Goal: Task Accomplishment & Management: Complete application form

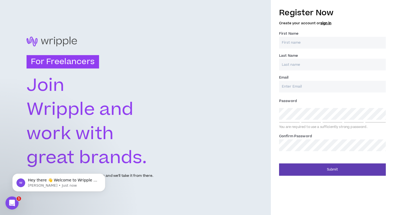
click at [312, 39] on input "First Name *" at bounding box center [332, 43] width 107 height 12
type input "[PERSON_NAME]"
type input "[EMAIL_ADDRESS][DOMAIN_NAME]"
type input "[PERSON_NAME]"
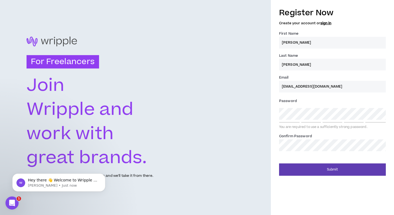
type input "[EMAIL_ADDRESS][DOMAIN_NAME]"
click at [279, 164] on button "Submit" at bounding box center [332, 170] width 107 height 12
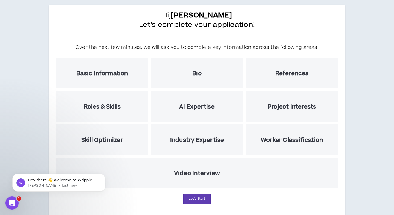
scroll to position [41, 0]
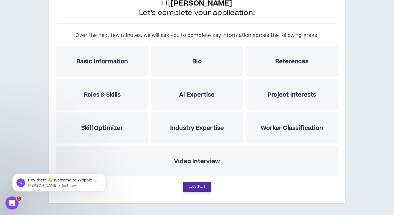
click at [191, 188] on button "Let's Start" at bounding box center [196, 187] width 27 height 10
select select "US"
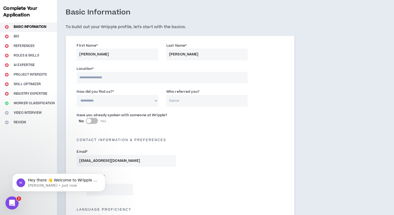
scroll to position [28, 0]
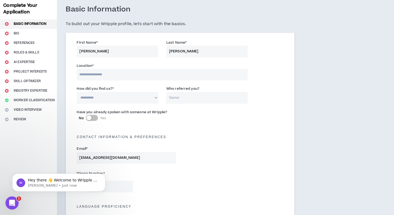
click at [142, 77] on input at bounding box center [162, 75] width 171 height 12
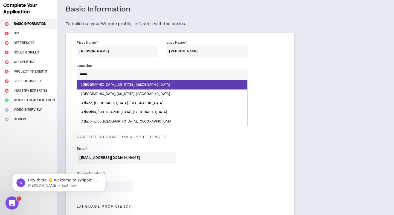
type input "*******"
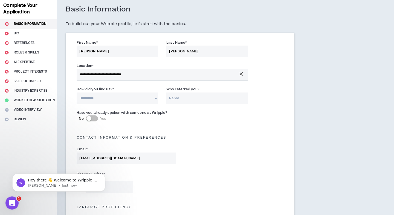
click at [130, 91] on div "**********" at bounding box center [117, 95] width 81 height 18
click at [127, 98] on select "**********" at bounding box center [117, 99] width 81 height 12
select select "*"
click at [77, 93] on select "**********" at bounding box center [117, 99] width 81 height 12
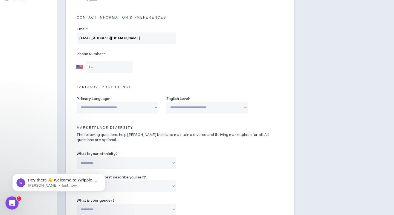
scroll to position [152, 0]
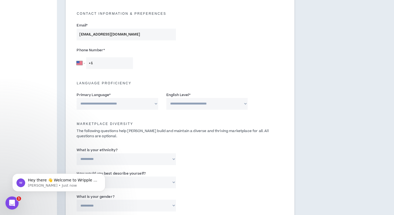
click at [107, 61] on input "+1" at bounding box center [109, 63] width 47 height 12
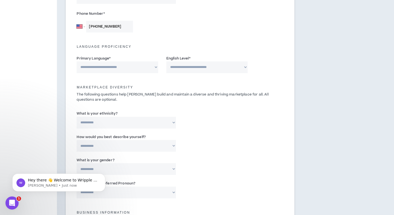
scroll to position [190, 0]
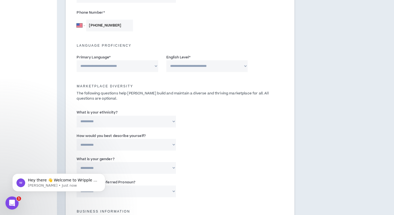
type input "[PHONE_NUMBER]"
click at [102, 62] on select "**********" at bounding box center [117, 66] width 81 height 12
select select "*******"
click at [77, 60] on select "**********" at bounding box center [117, 66] width 81 height 12
click at [182, 67] on select "**********" at bounding box center [206, 66] width 81 height 12
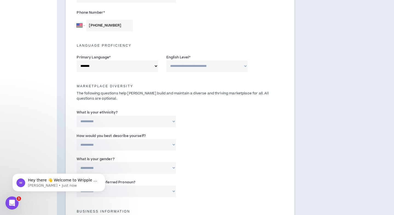
select select "*"
click at [166, 60] on select "**********" at bounding box center [206, 66] width 81 height 12
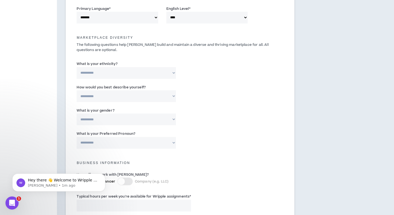
scroll to position [244, 0]
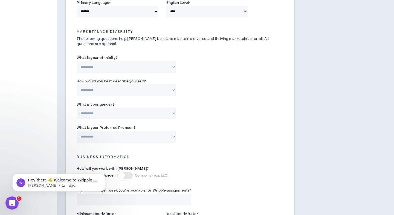
click at [153, 72] on select "**********" at bounding box center [126, 67] width 99 height 12
select select "**********"
click at [77, 61] on select "**********" at bounding box center [126, 67] width 99 height 12
click at [142, 93] on select "**********" at bounding box center [126, 90] width 99 height 12
select select "**********"
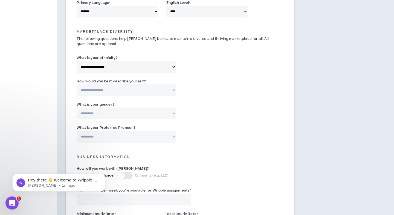
click at [77, 84] on select "**********" at bounding box center [126, 90] width 99 height 12
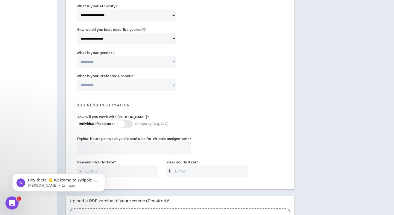
scroll to position [297, 0]
click at [145, 59] on select "**********" at bounding box center [126, 61] width 99 height 12
select select "*****"
click at [77, 55] on select "**********" at bounding box center [126, 61] width 99 height 12
click at [140, 80] on select "**********" at bounding box center [126, 85] width 99 height 12
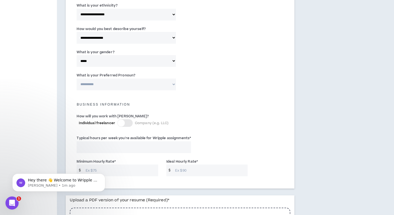
select select "**********"
click at [77, 79] on select "**********" at bounding box center [126, 85] width 99 height 12
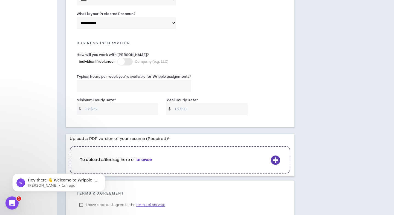
scroll to position [359, 0]
click at [123, 55] on label "How will you work with [PERSON_NAME]?" at bounding box center [113, 54] width 72 height 9
click at [125, 63] on div at bounding box center [124, 62] width 15 height 8
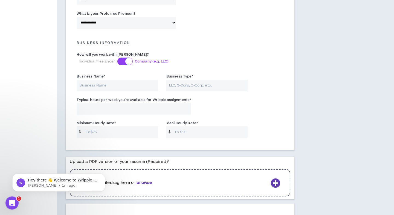
click at [125, 63] on div at bounding box center [124, 62] width 15 height 8
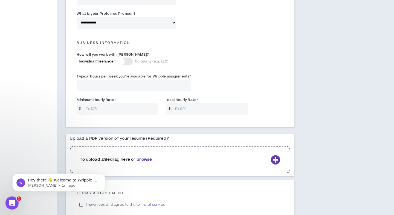
click at [128, 84] on input "Typical hours per week you're available for Wripple assignments *" at bounding box center [134, 86] width 114 height 12
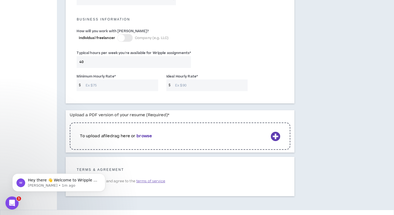
scroll to position [382, 0]
type input "40"
click at [144, 87] on input "Minimum Hourly Rate *" at bounding box center [120, 85] width 75 height 12
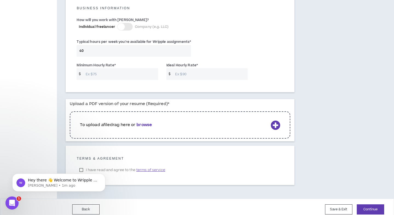
scroll to position [399, 0]
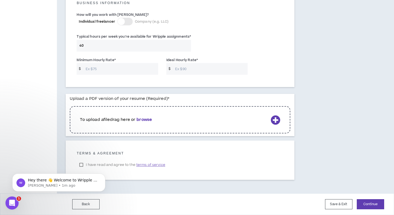
click at [147, 119] on b "browse" at bounding box center [143, 120] width 15 height 6
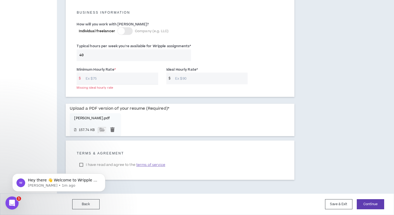
click at [86, 165] on body "Hey there 👋 Welcome to Wripple 🙌 Take a look around! If you have any questions,…" at bounding box center [58, 182] width 105 height 34
click at [81, 165] on body "Hey there 👋 Welcome to Wripple 🙌 Take a look around! If you have any questions,…" at bounding box center [58, 182] width 105 height 34
click at [79, 164] on div "Hey there 👋 Welcome to Wripple 🙌 Take a look around! If you have any questions,…" at bounding box center [58, 158] width 101 height 68
click at [82, 165] on div "Hey there 👋 Welcome to Wripple 🙌 Take a look around! If you have any questions,…" at bounding box center [58, 158] width 101 height 68
click at [119, 83] on input "Minimum Hourly Rate *" at bounding box center [120, 79] width 75 height 12
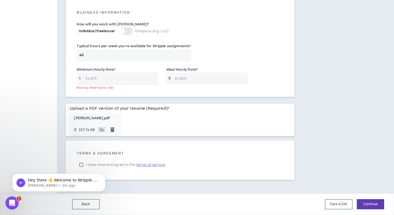
click at [117, 81] on input "Minimum Hourly Rate *" at bounding box center [120, 79] width 75 height 12
type input "30"
click at [200, 81] on input "Ideal Hourly Rate *" at bounding box center [209, 79] width 75 height 12
type input "4"
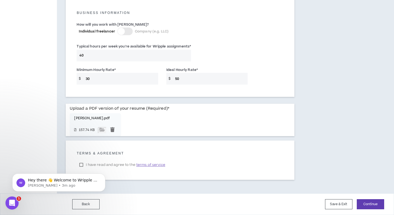
type input "50"
click at [266, 81] on div "Minimum Hourly Rate * $ 30 Ideal Hourly Rate * $ 50" at bounding box center [179, 77] width 215 height 23
click at [81, 166] on div "Hey there 👋 Welcome to Wripple 🙌 Take a look around! If you have any questions,…" at bounding box center [58, 158] width 101 height 68
click at [104, 175] on icon "Dismiss notification" at bounding box center [104, 175] width 2 height 2
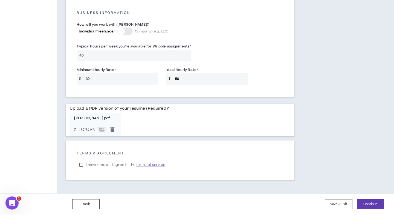
click at [80, 163] on label "I have read and agree to the terms of service" at bounding box center [122, 165] width 91 height 8
click at [366, 204] on button "Continue" at bounding box center [369, 205] width 27 height 10
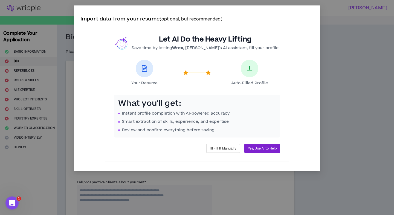
click at [253, 149] on span "Yes, Use AI to Help" at bounding box center [262, 148] width 29 height 5
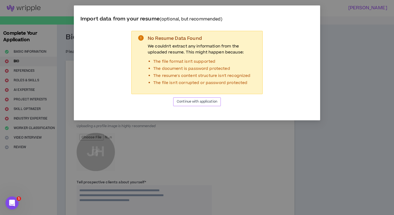
click at [213, 103] on span "Continue with application" at bounding box center [197, 101] width 40 height 5
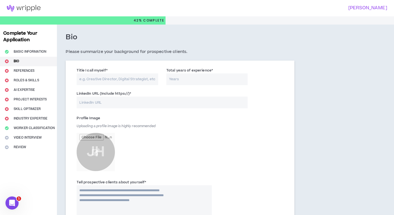
click at [189, 80] on input "Total years of experience *" at bounding box center [206, 80] width 81 height 12
type input "4"
click at [135, 82] on input "Title I call myself *" at bounding box center [117, 80] width 81 height 12
type input "Marketing Creative"
click at [151, 105] on input "LinkedIn URL (Include https://) *" at bounding box center [162, 103] width 171 height 12
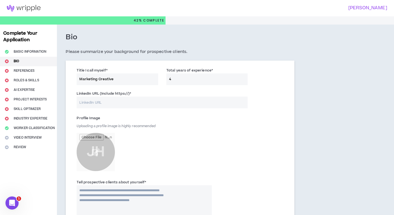
paste input "[URL][DOMAIN_NAME]"
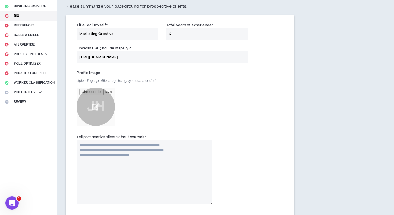
type input "[URL][DOMAIN_NAME]"
click at [97, 106] on input "file" at bounding box center [96, 107] width 38 height 38
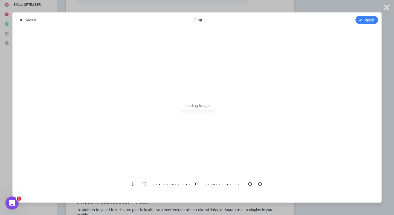
scroll to position [0, 0]
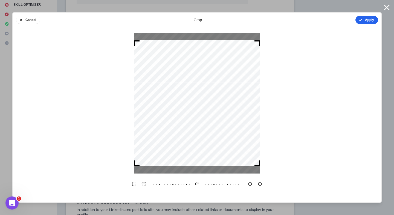
click at [366, 20] on button "Apply" at bounding box center [366, 20] width 23 height 8
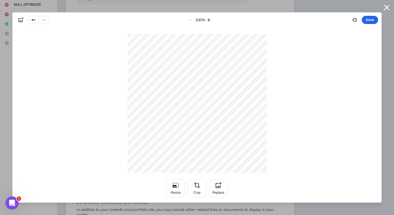
click at [369, 18] on button "Done" at bounding box center [369, 20] width 16 height 8
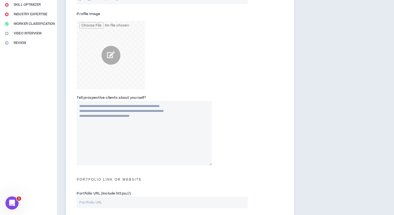
click at [155, 124] on textarea "Tell prospective clients about yourself *" at bounding box center [144, 133] width 135 height 65
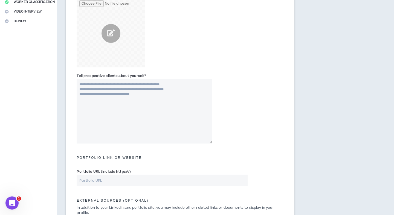
scroll to position [127, 0]
click at [210, 108] on textarea "Tell prospective clients about yourself *" at bounding box center [144, 110] width 135 height 65
click at [135, 112] on textarea "Tell prospective clients about yourself *" at bounding box center [144, 110] width 135 height 65
paste textarea "**********"
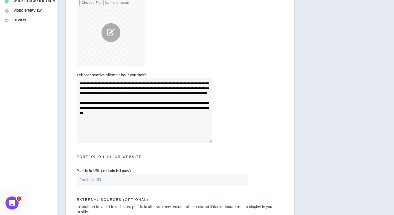
type textarea "**********"
click at [235, 118] on div "**********" at bounding box center [179, 109] width 215 height 76
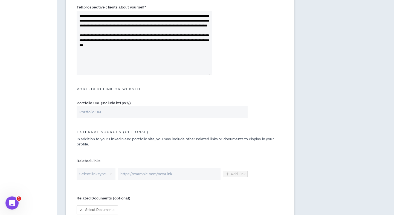
scroll to position [206, 0]
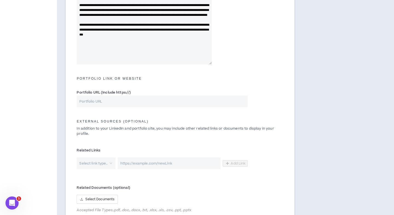
click at [153, 102] on input "Portfolio URL (Include https://)" at bounding box center [162, 102] width 171 height 12
paste input "[URL][DOMAIN_NAME]"
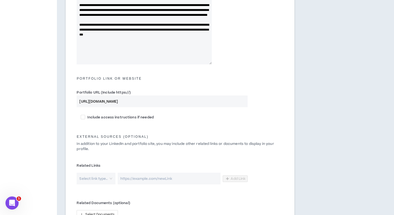
type input "[URL][DOMAIN_NAME]"
click at [265, 90] on div "Portfolio URL (Include https://) [URL][DOMAIN_NAME]" at bounding box center [179, 99] width 215 height 23
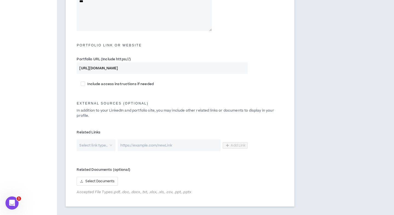
scroll to position [273, 0]
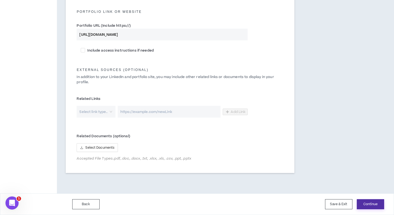
click at [368, 207] on button "Continue" at bounding box center [369, 205] width 27 height 10
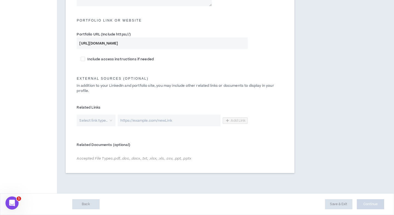
scroll to position [264, 0]
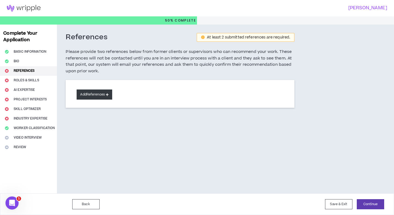
click at [105, 94] on button "Add References" at bounding box center [95, 95] width 36 height 10
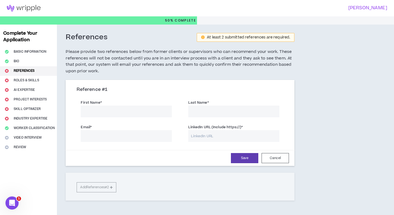
click at [128, 111] on input "First Name *" at bounding box center [126, 112] width 91 height 12
type input "Kakeng"
click at [189, 113] on input "Last Name *" at bounding box center [233, 112] width 91 height 12
type input "Her"
click at [153, 134] on input "Email *" at bounding box center [126, 136] width 91 height 12
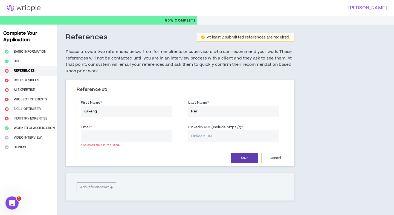
paste input "[EMAIL_ADDRESS][DOMAIN_NAME]"
type input "[EMAIL_ADDRESS][DOMAIN_NAME]"
click at [220, 136] on input "LinkedIn URL (Include https://) *" at bounding box center [233, 136] width 91 height 12
paste input "[DOMAIN_NAME][URL]"
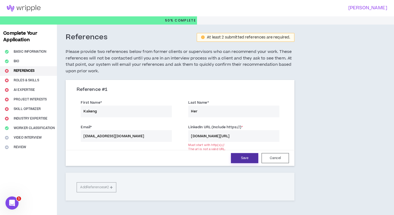
click at [244, 159] on button "Save" at bounding box center [244, 158] width 27 height 10
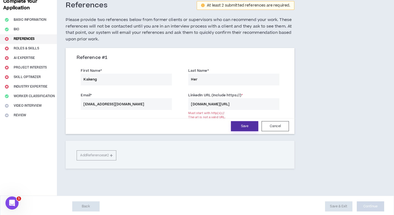
scroll to position [34, 0]
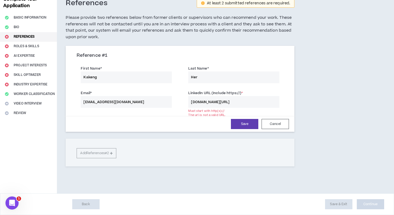
click at [191, 101] on input "[DOMAIN_NAME][URL]" at bounding box center [233, 102] width 91 height 12
click at [257, 102] on input "[URL][DOMAIN_NAME]" at bounding box center [233, 102] width 91 height 12
paste input "[URL][DOMAIN_NAME]"
drag, startPoint x: 203, startPoint y: 103, endPoint x: 166, endPoint y: 101, distance: 37.5
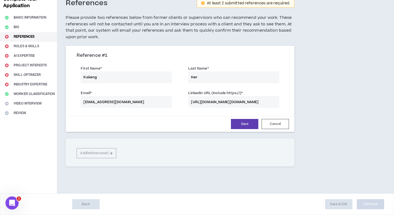
click at [166, 101] on div "Email * [EMAIL_ADDRESS][DOMAIN_NAME] LinkedIn URL (Include https://) * [URL][DO…" at bounding box center [179, 99] width 215 height 25
type input "[URL][DOMAIN_NAME]"
click at [248, 124] on button "Save" at bounding box center [244, 124] width 27 height 10
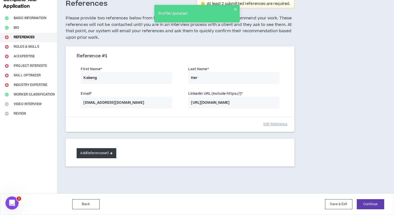
click at [107, 155] on button "Add References #2" at bounding box center [97, 153] width 40 height 10
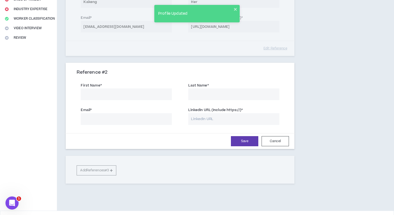
scroll to position [110, 0]
click at [145, 94] on input "First Name *" at bounding box center [126, 94] width 91 height 12
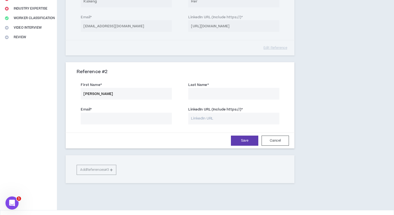
type input "[PERSON_NAME]"
click at [242, 94] on input "Last Name *" at bounding box center [233, 94] width 91 height 12
type input "[PERSON_NAME]"
click at [150, 124] on input "Email *" at bounding box center [126, 119] width 91 height 12
click at [215, 119] on input "LinkedIn URL (Include https://) *" at bounding box center [233, 119] width 91 height 12
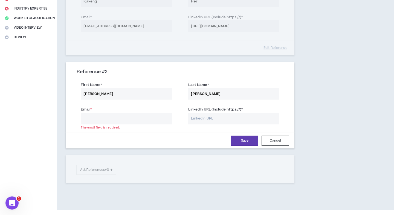
paste input "[URL][DOMAIN_NAME]"
type input "[URL][DOMAIN_NAME]"
click at [165, 116] on input "Email *" at bounding box center [126, 119] width 91 height 12
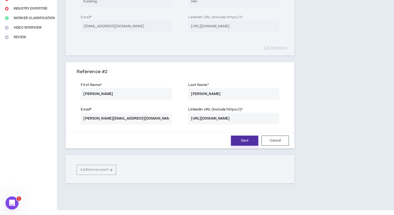
type input "[PERSON_NAME][EMAIL_ADDRESS][DOMAIN_NAME]"
click at [243, 143] on button "Save" at bounding box center [244, 141] width 27 height 10
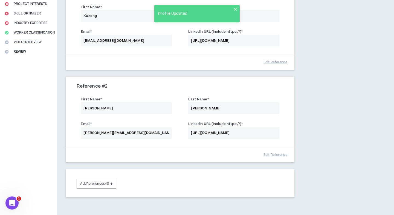
scroll to position [126, 0]
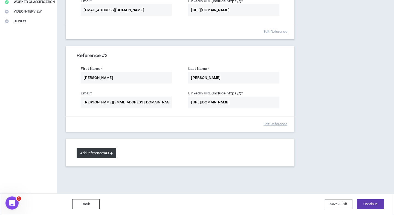
click at [102, 152] on button "Add References #3" at bounding box center [97, 153] width 40 height 10
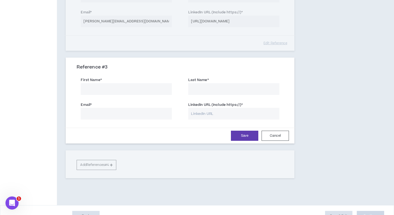
scroll to position [209, 0]
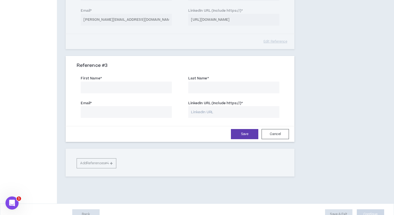
click at [131, 89] on input "First Name *" at bounding box center [126, 88] width 91 height 12
type input "[PERSON_NAME]"
click at [211, 86] on input "Last Name *" at bounding box center [233, 88] width 91 height 12
type input "[PERSON_NAME]"
click at [127, 112] on input "Email *" at bounding box center [126, 112] width 91 height 12
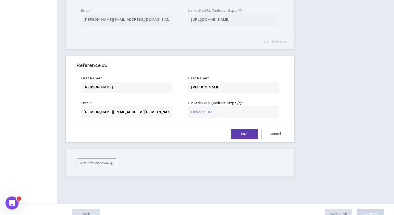
type input "[PERSON_NAME][EMAIL_ADDRESS][PERSON_NAME][DOMAIN_NAME]"
click at [211, 113] on input "LinkedIn URL (Include https://) *" at bounding box center [233, 112] width 91 height 12
paste input "[URL][DOMAIN_NAME]"
type input "[URL][DOMAIN_NAME]"
click at [250, 136] on button "Save" at bounding box center [244, 134] width 27 height 10
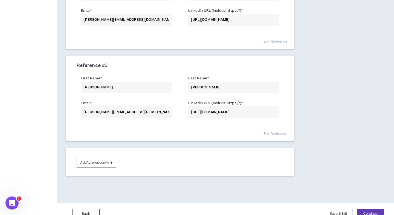
scroll to position [219, 0]
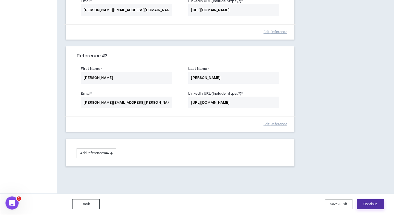
click at [366, 204] on button "Continue" at bounding box center [369, 205] width 27 height 10
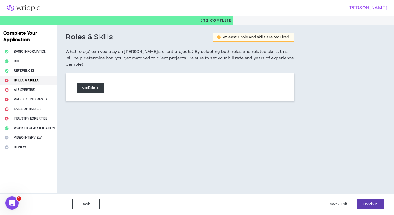
click at [95, 83] on button "Add Role" at bounding box center [90, 88] width 27 height 10
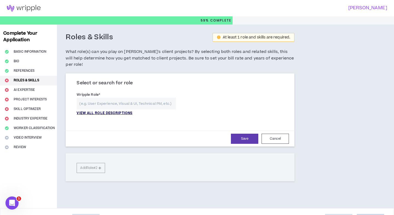
click at [127, 111] on p "VIEW ALL ROLE DESCRIPTIONS" at bounding box center [105, 113] width 56 height 5
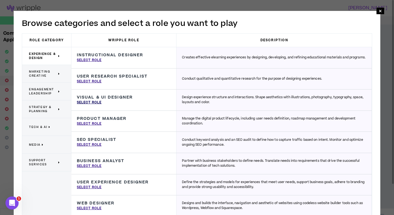
click at [95, 103] on p "Select Role" at bounding box center [89, 102] width 25 height 5
type input "Visual & UI Designer"
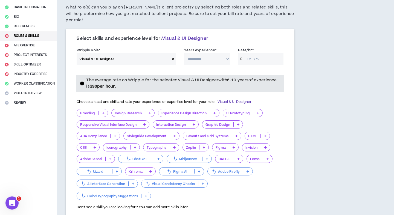
scroll to position [46, 0]
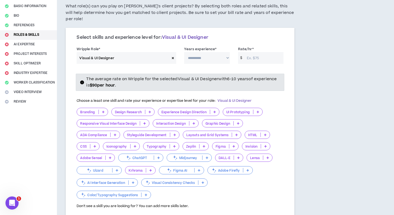
click at [221, 52] on select "**********" at bounding box center [207, 58] width 46 height 12
select select "**"
click at [184, 52] on select "**********" at bounding box center [207, 58] width 46 height 12
click at [258, 52] on input "Rate/hr *" at bounding box center [263, 58] width 39 height 12
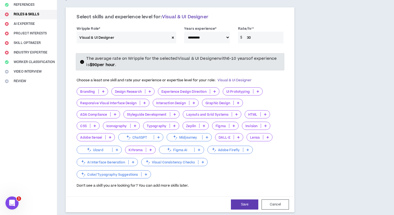
scroll to position [69, 0]
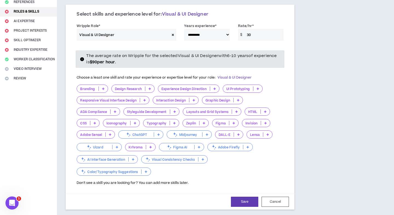
type input "30"
click at [295, 110] on div "**********" at bounding box center [180, 114] width 246 height 316
click at [93, 87] on p "Branding" at bounding box center [87, 89] width 21 height 4
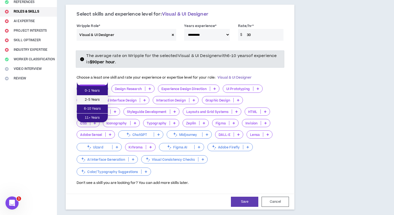
click at [98, 99] on span "2-5 Years" at bounding box center [92, 100] width 24 height 6
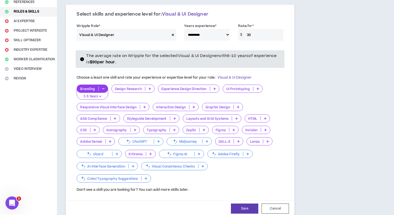
click at [133, 87] on p "Design Research" at bounding box center [128, 89] width 33 height 4
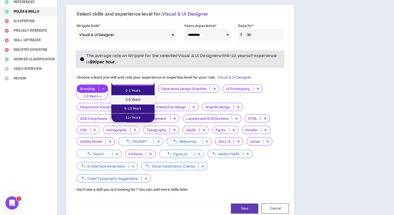
click at [139, 99] on span "2-5 Years" at bounding box center [133, 100] width 37 height 6
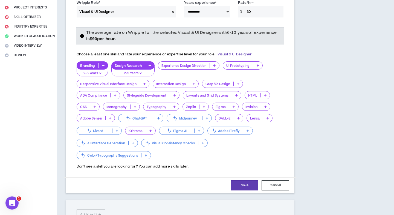
scroll to position [95, 0]
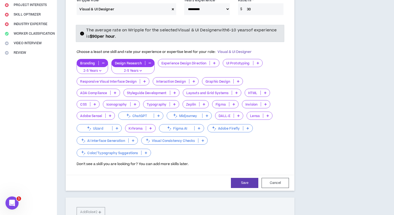
click at [209, 60] on div "Experience Design Direction" at bounding box center [189, 63] width 62 height 8
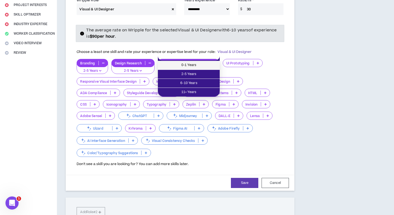
click at [206, 64] on span "0-1 Years" at bounding box center [188, 65] width 55 height 6
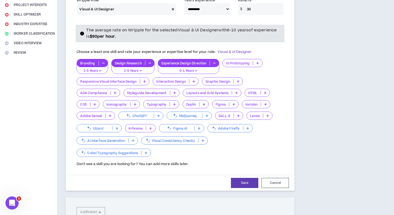
click at [233, 80] on p "Graphic Design" at bounding box center [217, 82] width 31 height 4
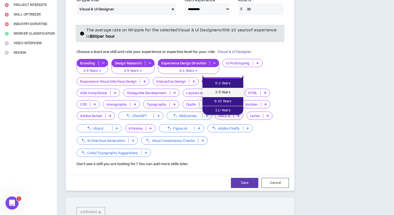
click at [232, 89] on li "2-5 Years" at bounding box center [222, 92] width 41 height 9
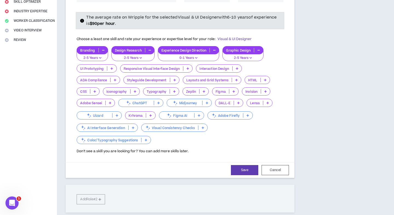
scroll to position [109, 0]
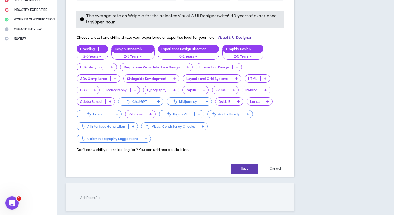
click at [233, 89] on icon at bounding box center [233, 90] width 2 height 3
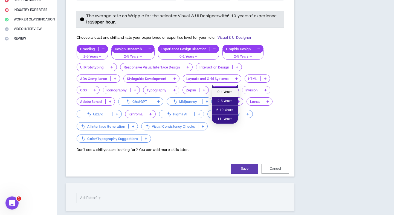
click at [227, 91] on span "0-1 Years" at bounding box center [225, 92] width 20 height 6
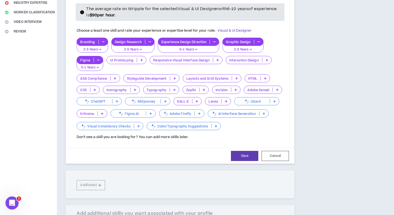
scroll to position [116, 0]
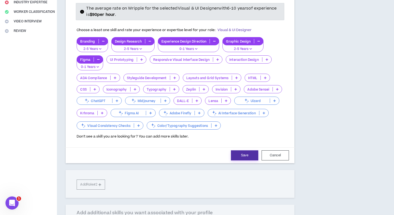
click at [247, 151] on button "Save" at bounding box center [244, 156] width 27 height 10
select select "**"
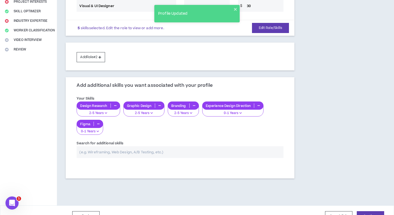
scroll to position [103, 0]
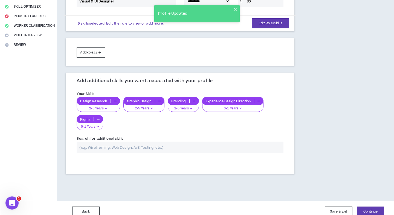
click at [229, 142] on input "text" at bounding box center [180, 148] width 207 height 12
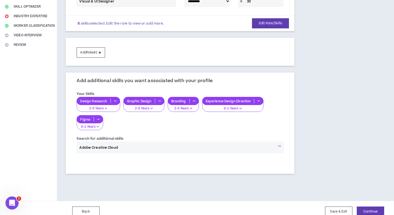
type input "Adobe Creative Cloud"
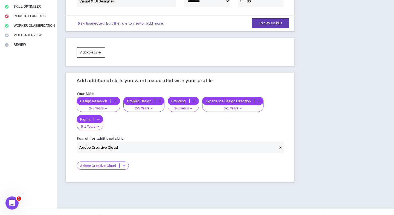
click at [121, 164] on p at bounding box center [123, 166] width 9 height 4
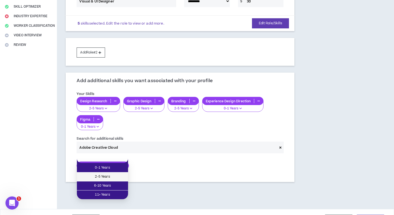
click at [116, 178] on span "2-5 Years" at bounding box center [102, 177] width 45 height 6
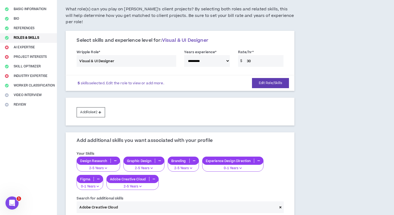
scroll to position [34, 0]
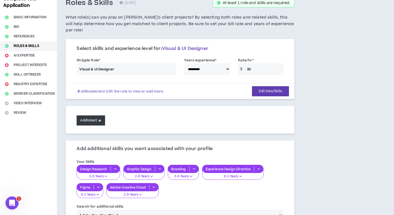
click at [96, 116] on button "Add Role #2" at bounding box center [91, 121] width 28 height 10
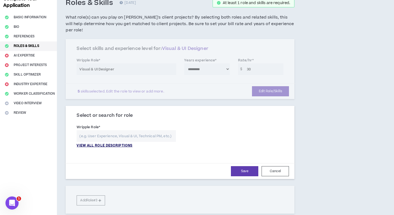
click at [96, 144] on p "VIEW ALL ROLE DESCRIPTIONS" at bounding box center [105, 146] width 56 height 5
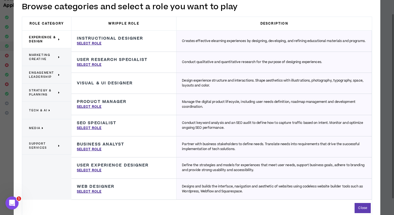
click at [58, 58] on p "Marketing Creative" at bounding box center [44, 57] width 31 height 12
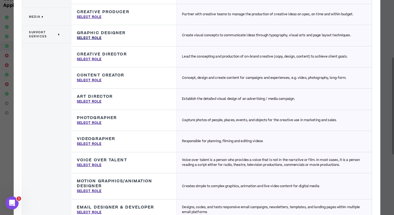
click at [88, 40] on p "Select Role" at bounding box center [89, 38] width 25 height 5
type input "Graphic Designer"
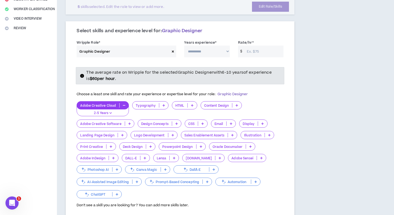
scroll to position [120, 0]
click at [223, 46] on select "**********" at bounding box center [207, 51] width 46 height 12
select select "**"
click at [184, 45] on select "**********" at bounding box center [207, 51] width 46 height 12
click at [255, 47] on input "Rate/hr *" at bounding box center [263, 51] width 39 height 12
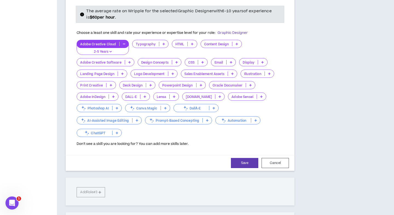
scroll to position [185, 0]
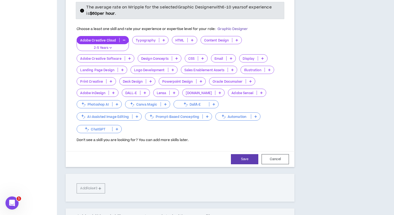
type input "29"
click at [173, 56] on p at bounding box center [176, 58] width 9 height 4
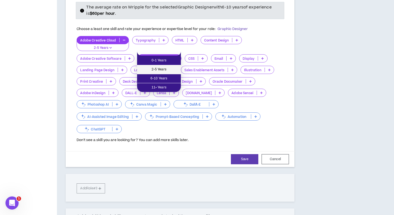
click at [168, 68] on span "2-5 Years" at bounding box center [158, 70] width 37 height 6
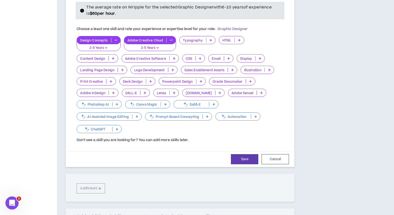
click at [152, 57] on p "Adobe Creative Software" at bounding box center [146, 59] width 48 height 4
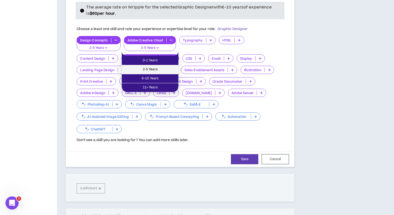
click at [159, 70] on span "2-5 Years" at bounding box center [150, 70] width 50 height 6
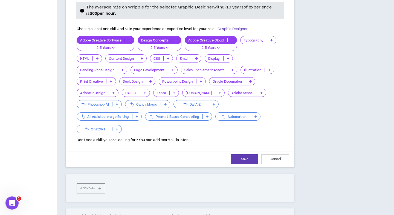
click at [194, 56] on div "Email" at bounding box center [188, 58] width 25 height 8
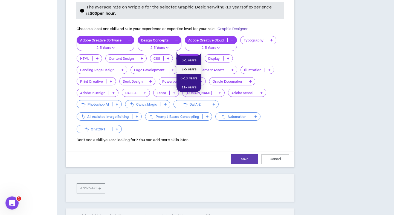
click at [193, 66] on li "2-5 Years" at bounding box center [188, 69] width 25 height 9
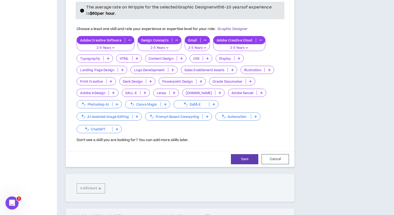
click at [254, 68] on p "Illustration" at bounding box center [253, 70] width 24 height 4
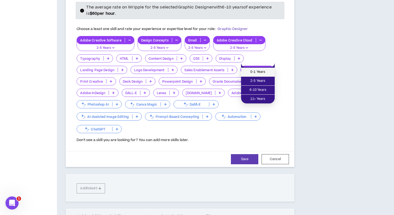
click at [253, 72] on span "0-1 Years" at bounding box center [257, 72] width 27 height 6
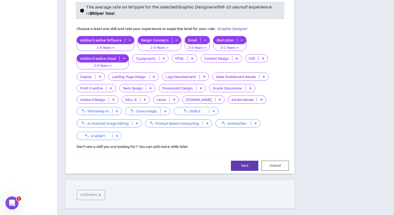
click at [178, 75] on p "Logo Development" at bounding box center [180, 77] width 37 height 4
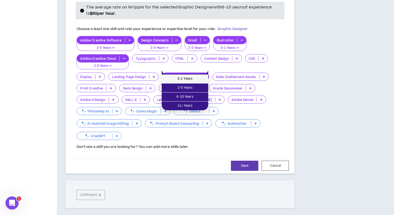
click at [178, 80] on span "0-1 Years" at bounding box center [185, 79] width 40 height 6
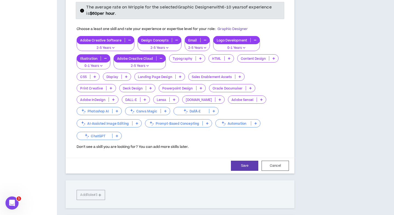
click at [137, 86] on p "Deck Design" at bounding box center [132, 88] width 27 height 4
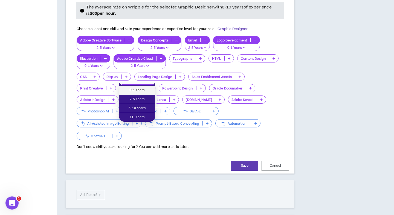
click at [140, 92] on span "0-1 Years" at bounding box center [137, 90] width 30 height 6
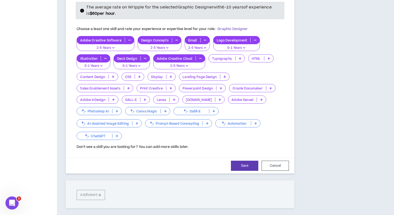
click at [143, 86] on p "Print Creative" at bounding box center [151, 88] width 29 height 4
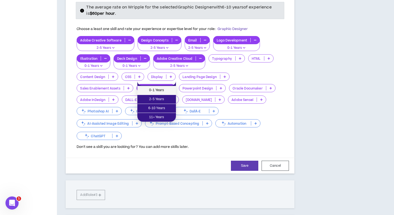
click at [145, 91] on span "0-1 Years" at bounding box center [156, 90] width 32 height 6
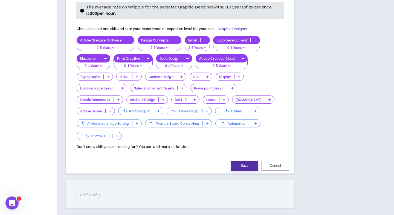
click at [239, 161] on button "Save" at bounding box center [244, 166] width 27 height 10
select select "**"
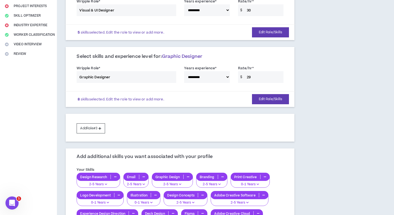
scroll to position [102, 0]
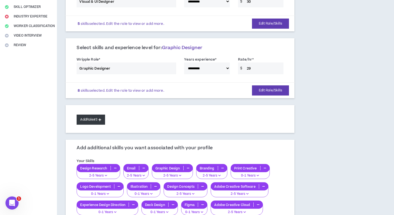
click at [96, 115] on button "Add Role #3" at bounding box center [91, 120] width 28 height 10
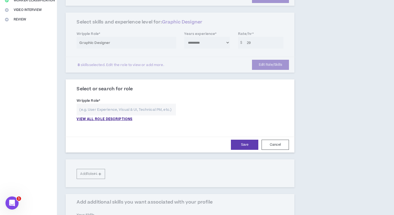
scroll to position [147, 0]
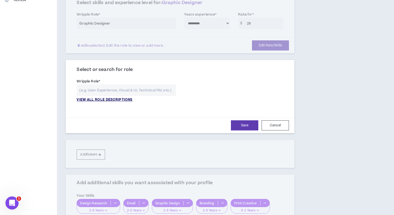
click at [119, 98] on p "VIEW ALL ROLE DESCRIPTIONS" at bounding box center [105, 100] width 56 height 5
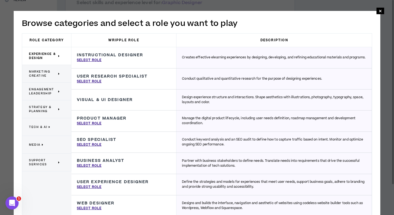
click at [50, 76] on span "Marketing Creative" at bounding box center [43, 74] width 28 height 8
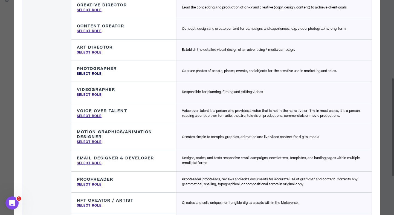
click at [92, 73] on p "Select Role" at bounding box center [89, 74] width 25 height 5
type input "Photographer"
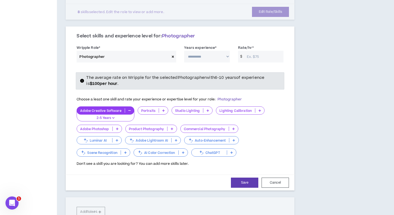
scroll to position [189, 0]
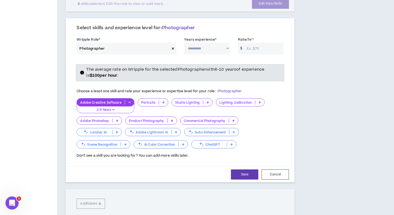
click at [213, 43] on select "**********" at bounding box center [207, 49] width 46 height 12
select select "**"
click at [184, 43] on select "**********" at bounding box center [207, 49] width 46 height 12
click at [252, 43] on input "Rate/hr *" at bounding box center [263, 49] width 39 height 12
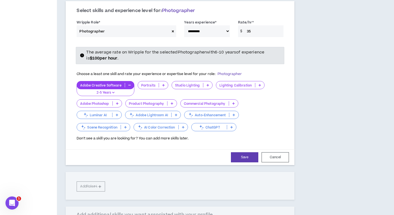
scroll to position [221, 0]
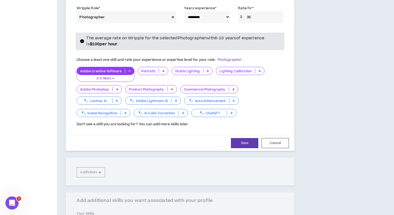
type input "35"
click at [161, 69] on p at bounding box center [163, 71] width 9 height 4
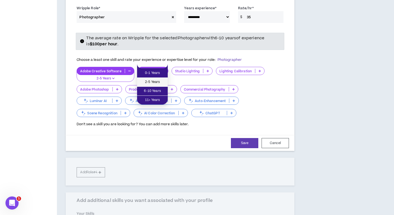
click at [159, 80] on span "2-5 Years" at bounding box center [152, 82] width 24 height 6
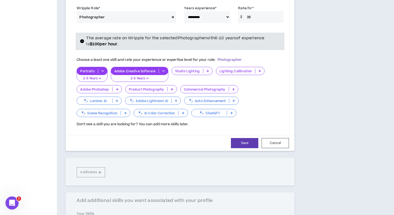
click at [110, 85] on div "Adobe Photoshop" at bounding box center [99, 89] width 45 height 8
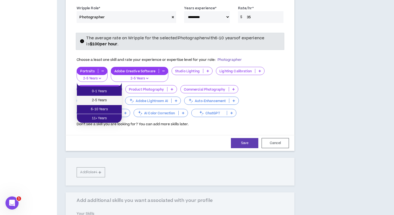
click at [109, 97] on li "2-5 Years" at bounding box center [99, 100] width 45 height 9
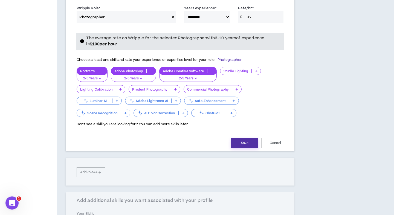
click at [243, 138] on button "Save" at bounding box center [244, 143] width 27 height 10
select select "**"
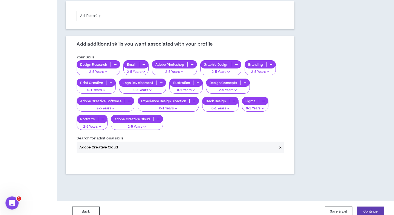
scroll to position [274, 0]
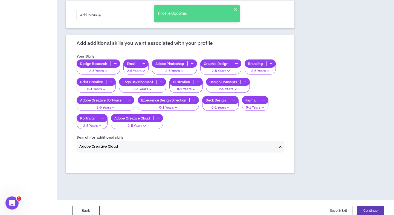
click at [180, 141] on input "Adobe Creative Cloud" at bounding box center [177, 147] width 200 height 12
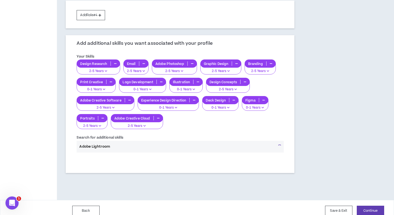
type input "Adobe Lightroom"
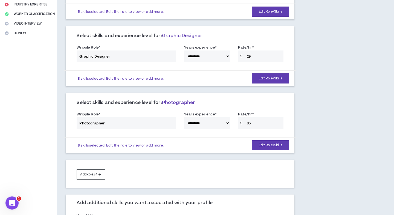
scroll to position [115, 0]
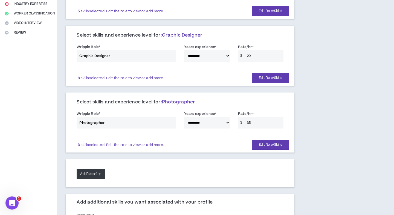
click at [99, 169] on button "Add Role #4" at bounding box center [91, 174] width 28 height 10
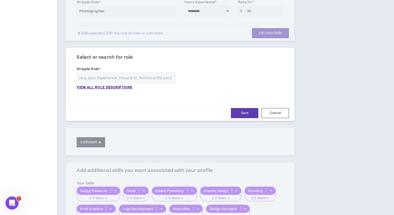
scroll to position [234, 0]
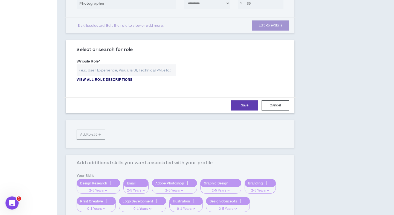
click at [122, 78] on p "VIEW ALL ROLE DESCRIPTIONS" at bounding box center [105, 80] width 56 height 5
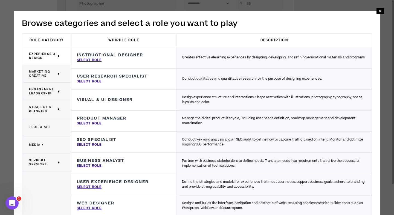
click at [52, 66] on div "Marketing Creative" at bounding box center [46, 74] width 49 height 18
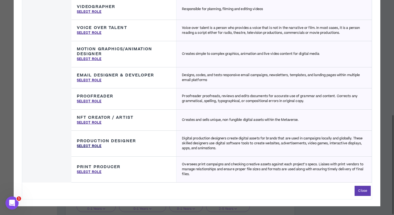
click at [87, 145] on p "Select Role" at bounding box center [89, 146] width 25 height 5
type input "Production Designer"
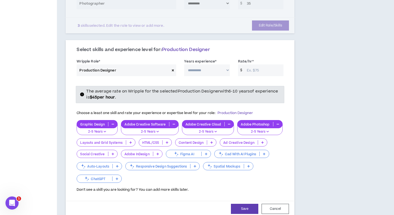
click at [210, 65] on select "**********" at bounding box center [207, 71] width 46 height 12
select select "**"
click at [184, 65] on select "**********" at bounding box center [207, 71] width 46 height 12
click at [255, 65] on input "Rate/hr *" at bounding box center [263, 71] width 39 height 12
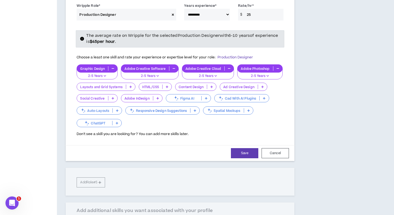
scroll to position [291, 0]
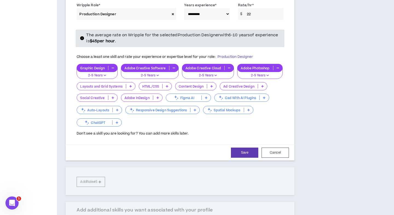
type input "22"
click at [311, 75] on div "**********" at bounding box center [204, 55] width 295 height 642
click at [196, 84] on p "Content Design" at bounding box center [190, 86] width 31 height 4
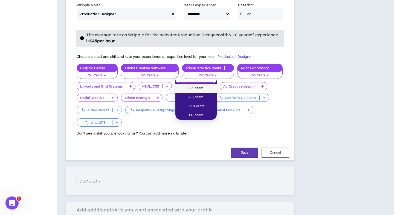
click at [195, 87] on span "0-1 Years" at bounding box center [195, 89] width 35 height 6
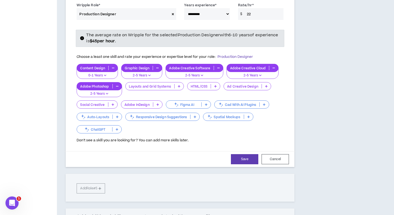
click at [98, 66] on p "Content Design" at bounding box center [92, 68] width 31 height 4
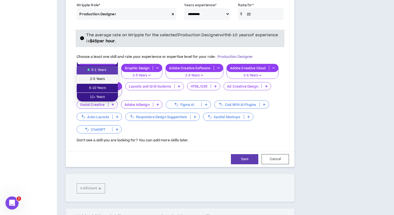
click at [107, 77] on span "2-5 Years" at bounding box center [97, 79] width 34 height 6
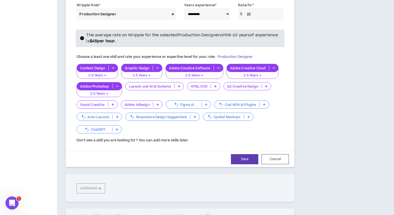
click at [247, 83] on div "Ad Creative Design" at bounding box center [247, 86] width 48 height 8
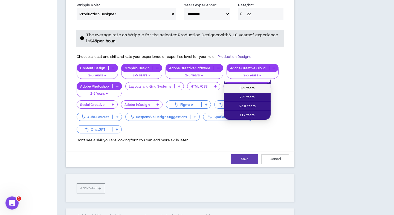
click at [244, 89] on span "0-1 Years" at bounding box center [247, 89] width 40 height 6
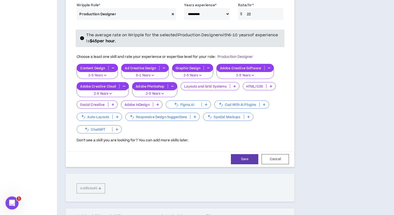
click at [225, 84] on p "Layouts and Grid Systems" at bounding box center [205, 86] width 49 height 4
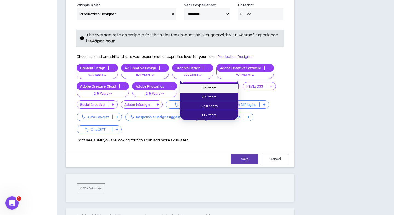
click at [222, 87] on span "0-1 Years" at bounding box center [209, 89] width 52 height 6
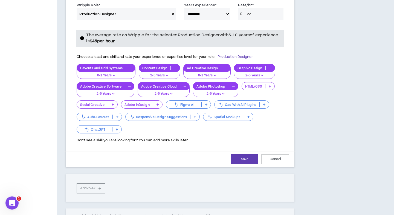
click at [106, 103] on p "Social Creative" at bounding box center [92, 105] width 31 height 4
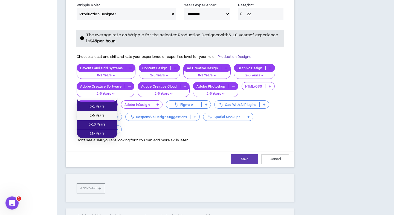
click at [106, 114] on span "2-5 Years" at bounding box center [97, 116] width 34 height 6
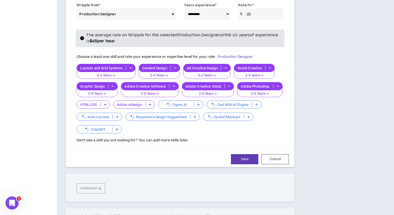
click at [140, 103] on p "Adobe InDesign" at bounding box center [129, 105] width 32 height 4
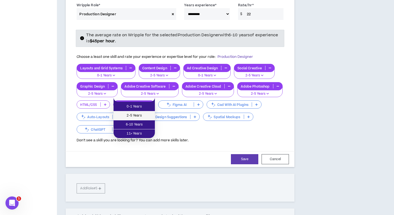
click at [141, 114] on span "2-5 Years" at bounding box center [134, 116] width 35 height 6
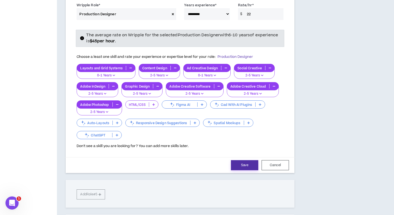
click at [242, 160] on button "Save" at bounding box center [244, 165] width 27 height 10
select select "**"
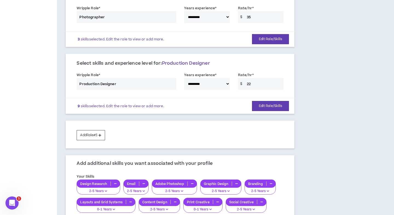
scroll to position [220, 0]
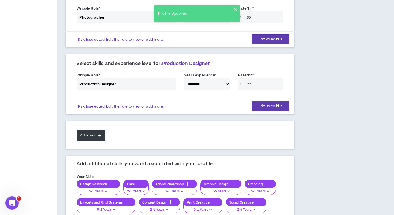
click at [93, 132] on button "Add Role #5" at bounding box center [91, 136] width 28 height 10
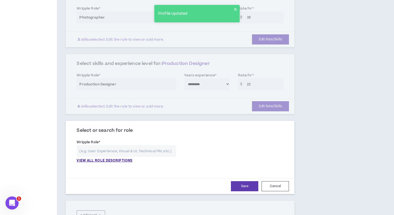
click at [101, 145] on input "text" at bounding box center [126, 151] width 99 height 12
click at [99, 159] on p "VIEW ALL ROLE DESCRIPTIONS" at bounding box center [105, 161] width 56 height 5
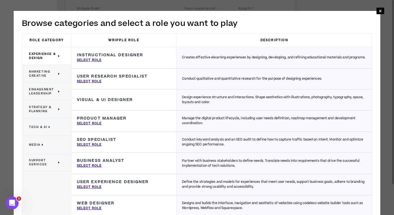
click at [54, 78] on p "Marketing Creative" at bounding box center [44, 74] width 31 height 12
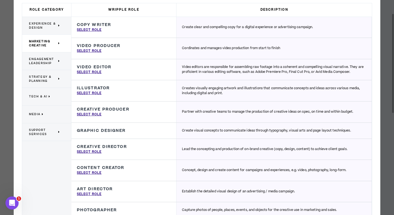
click at [55, 63] on span "Engagement Leadership" at bounding box center [43, 61] width 28 height 8
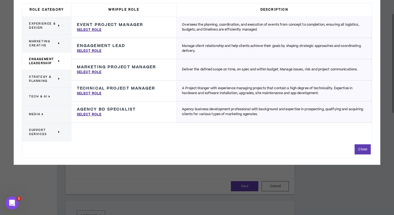
click at [45, 80] on span "Strategy & Planning" at bounding box center [43, 79] width 28 height 8
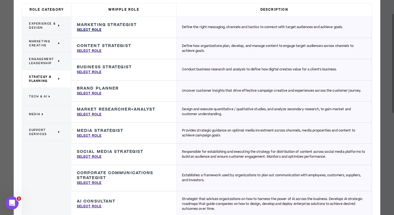
click at [90, 30] on p "Select Role" at bounding box center [89, 30] width 25 height 5
type input "Marketing Strategist"
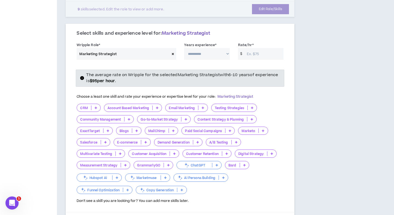
scroll to position [322, 0]
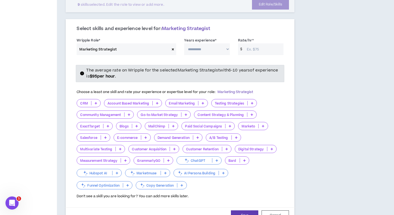
click at [212, 44] on select "**********" at bounding box center [207, 49] width 46 height 12
select select "**"
click at [184, 43] on select "**********" at bounding box center [207, 49] width 46 height 12
click at [260, 45] on input "Rate/hr *" at bounding box center [263, 49] width 39 height 12
type input "2"
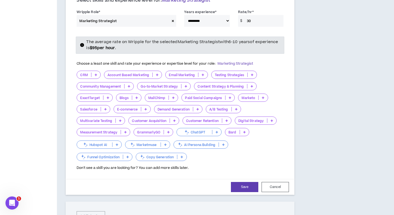
scroll to position [355, 0]
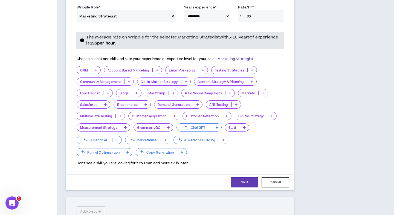
type input "30"
click at [169, 91] on p at bounding box center [173, 93] width 9 height 4
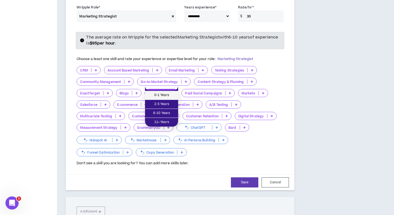
click at [167, 97] on span "0-1 Years" at bounding box center [161, 95] width 27 height 6
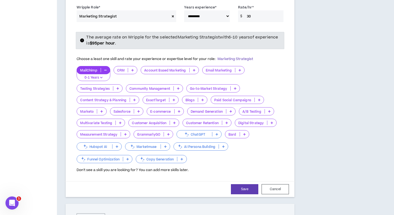
click at [253, 121] on p "Digital Strategy" at bounding box center [251, 123] width 32 height 4
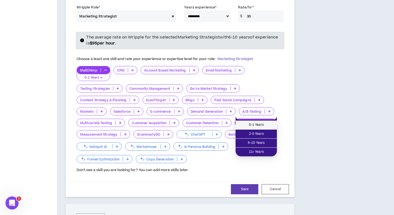
click at [252, 124] on span "0-1 Years" at bounding box center [256, 125] width 35 height 6
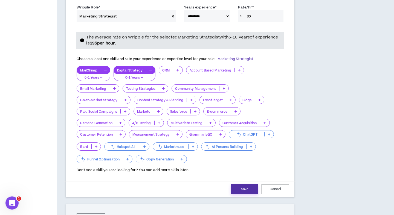
click at [242, 185] on button "Save" at bounding box center [244, 190] width 27 height 10
select select "**"
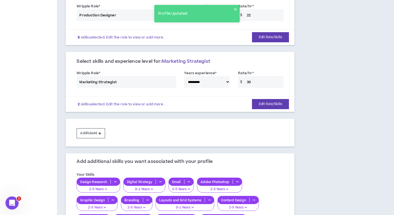
scroll to position [286, 0]
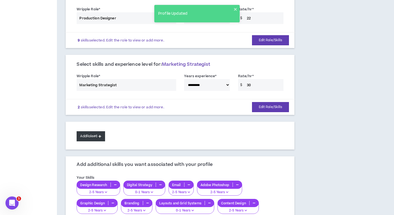
click at [91, 131] on button "Add Role #6" at bounding box center [91, 136] width 28 height 10
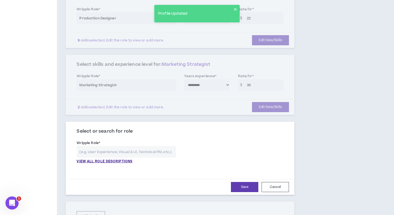
click at [104, 152] on div "VIEW ALL ROLE DESCRIPTIONS" at bounding box center [126, 155] width 99 height 18
click at [100, 159] on p "VIEW ALL ROLE DESCRIPTIONS" at bounding box center [105, 161] width 56 height 5
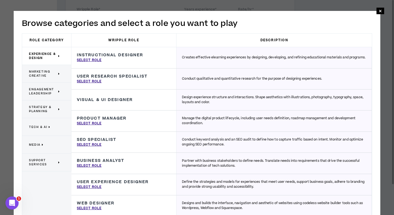
click at [55, 95] on span "Engagement Leadership" at bounding box center [43, 91] width 28 height 8
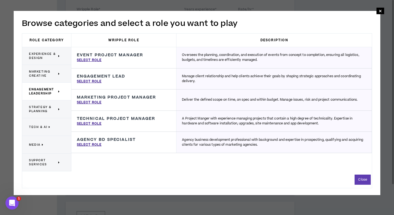
click at [52, 107] on span "Strategy & Planning" at bounding box center [43, 109] width 28 height 8
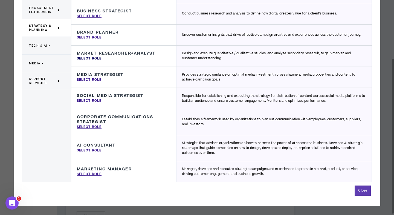
click at [87, 56] on p "Select Role" at bounding box center [89, 58] width 25 height 5
type input "Market Researcher+Analyst"
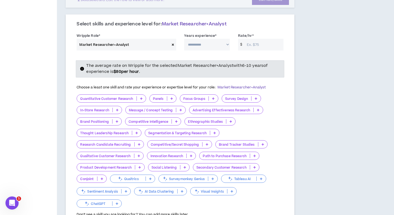
scroll to position [394, 0]
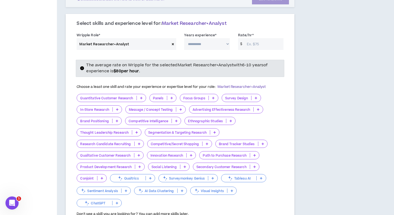
click at [204, 39] on select "**********" at bounding box center [207, 44] width 46 height 12
select select "**"
click at [184, 38] on select "**********" at bounding box center [207, 44] width 46 height 12
click at [261, 39] on input "Rate/hr *" at bounding box center [263, 44] width 39 height 12
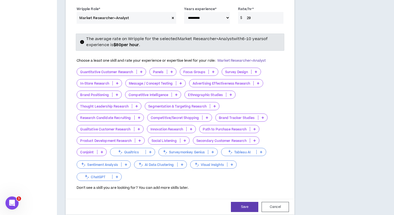
scroll to position [421, 0]
type input "29"
click at [135, 70] on p "Quantitative Customer Research" at bounding box center [106, 72] width 59 height 4
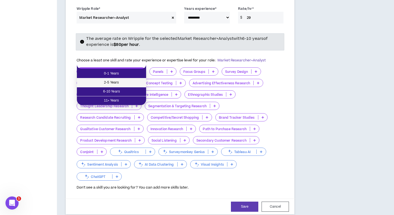
click at [128, 83] on span "2-5 Years" at bounding box center [111, 83] width 63 height 6
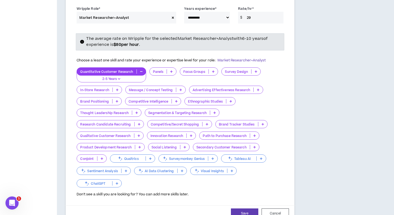
click at [202, 70] on p "Focus Groups" at bounding box center [194, 72] width 29 height 4
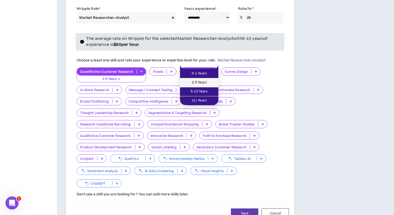
click at [203, 80] on span "2-5 Years" at bounding box center [199, 83] width 32 height 6
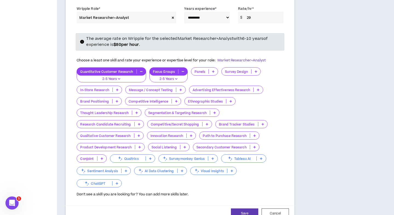
click at [233, 70] on p "Survey Design" at bounding box center [236, 72] width 30 height 4
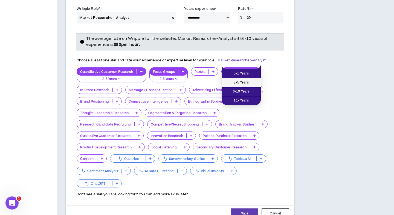
click at [233, 81] on span "2-5 Years" at bounding box center [241, 83] width 33 height 6
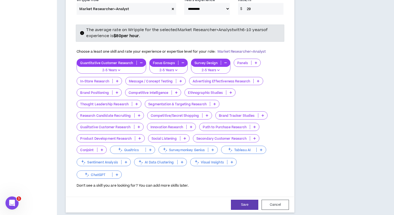
scroll to position [433, 0]
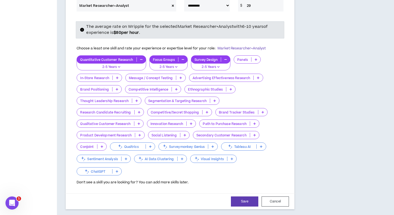
click at [168, 76] on p "Message / Concept Testing" at bounding box center [150, 78] width 51 height 4
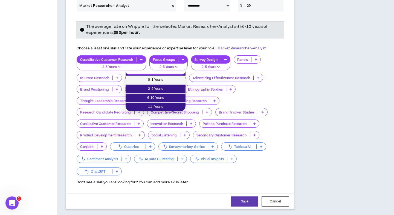
click at [165, 82] on span "0-1 Years" at bounding box center [155, 80] width 53 height 6
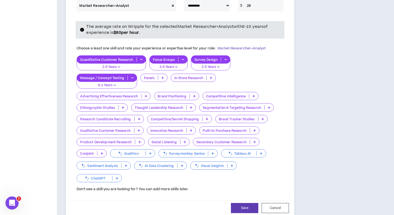
click at [176, 94] on p "Brand Positioning" at bounding box center [171, 96] width 35 height 4
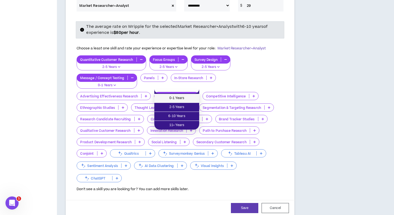
click at [176, 100] on span "0-1 Years" at bounding box center [176, 98] width 38 height 6
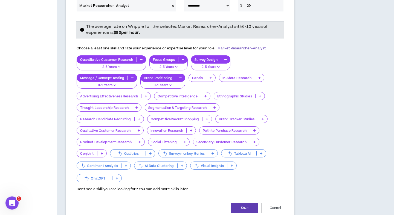
click at [134, 140] on p "Product Development Research" at bounding box center [106, 142] width 58 height 4
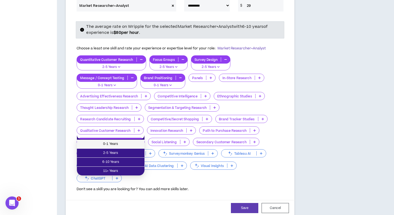
click at [131, 145] on span "0-1 Years" at bounding box center [110, 144] width 61 height 6
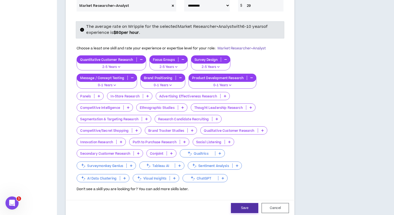
click at [236, 203] on button "Save" at bounding box center [244, 208] width 27 height 10
select select "**"
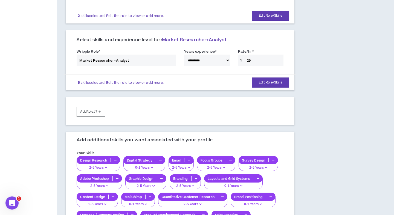
scroll to position [360, 0]
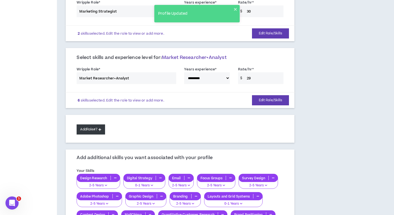
click at [92, 125] on button "Add Role #7" at bounding box center [91, 130] width 28 height 10
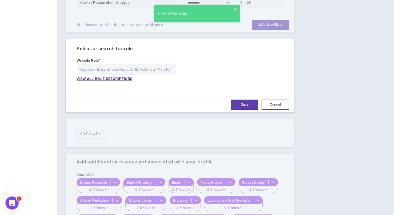
scroll to position [441, 0]
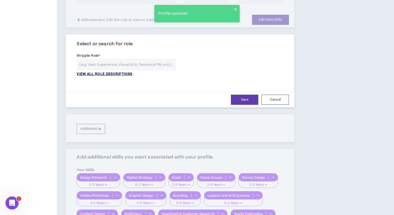
click at [115, 72] on p "VIEW ALL ROLE DESCRIPTIONS" at bounding box center [105, 74] width 56 height 5
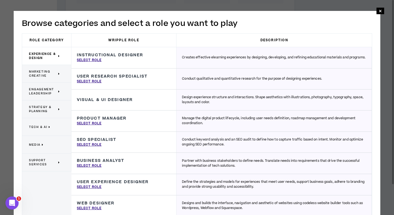
click at [61, 109] on div "Strategy & Planning" at bounding box center [46, 110] width 49 height 18
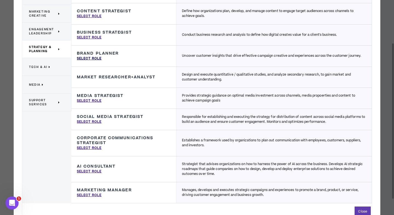
click at [88, 56] on p "Select Role" at bounding box center [89, 58] width 25 height 5
type input "Brand Planner"
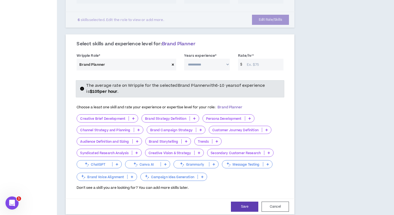
click at [214, 59] on select "**********" at bounding box center [207, 65] width 46 height 12
select select "**"
click at [184, 59] on select "**********" at bounding box center [207, 65] width 46 height 12
click at [253, 59] on input "Rate/hr *" at bounding box center [263, 65] width 39 height 12
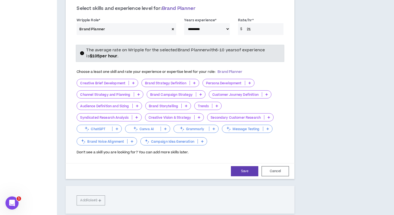
scroll to position [477, 0]
type input "21"
click at [125, 81] on p "Creative Brief Development" at bounding box center [103, 83] width 52 height 4
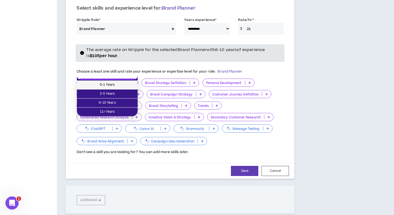
click at [123, 87] on span "0-1 Years" at bounding box center [107, 85] width 54 height 6
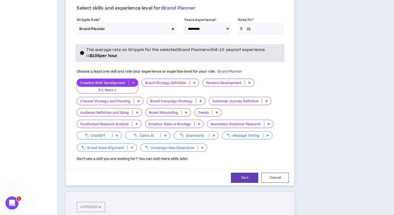
click at [184, 81] on p "Brand Strategy Definition" at bounding box center [166, 83] width 48 height 4
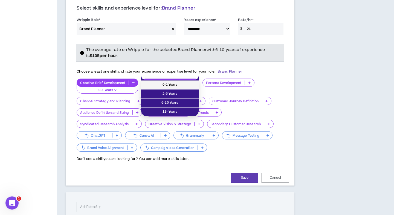
click at [181, 87] on span "0-1 Years" at bounding box center [169, 85] width 51 height 6
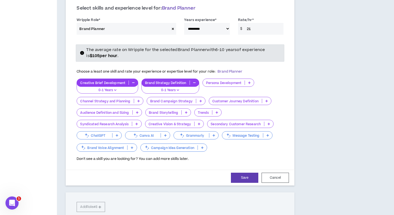
click at [223, 81] on p "Persona Development" at bounding box center [224, 83] width 42 height 4
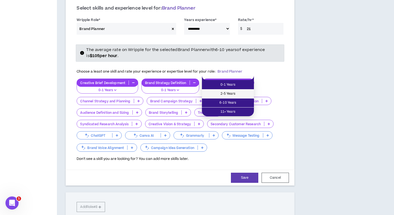
click at [223, 91] on span "2-5 Years" at bounding box center [227, 94] width 45 height 6
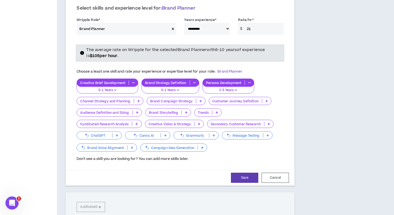
click at [188, 99] on p "Brand Campaign Strategy" at bounding box center [171, 101] width 49 height 4
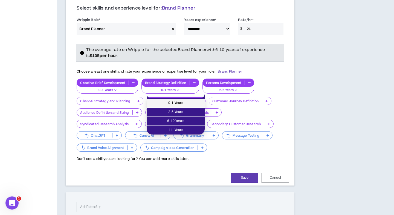
click at [187, 104] on span "0-1 Years" at bounding box center [175, 103] width 51 height 6
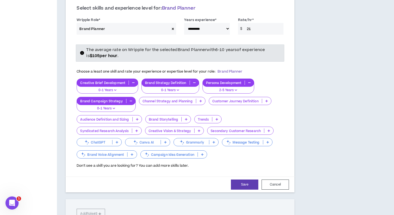
click at [234, 99] on p "Customer Journey Definition" at bounding box center [235, 101] width 53 height 4
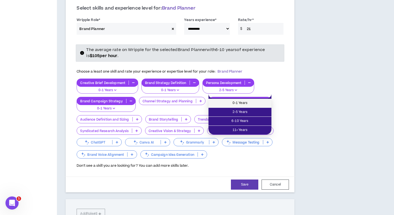
click at [231, 101] on span "0-1 Years" at bounding box center [240, 103] width 56 height 6
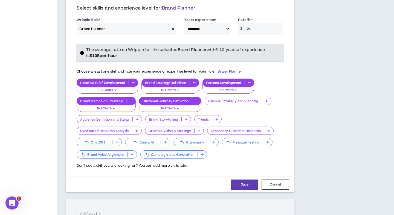
click at [177, 99] on p "Customer Journey Definition" at bounding box center [165, 101] width 53 height 4
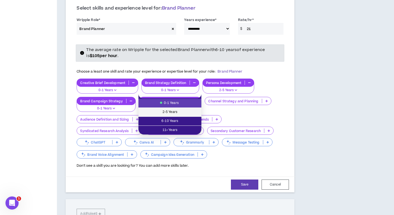
click at [176, 112] on span "2-5 Years" at bounding box center [170, 112] width 56 height 6
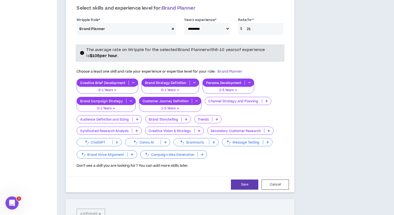
click at [169, 118] on p "Brand Storytelling" at bounding box center [163, 120] width 36 height 4
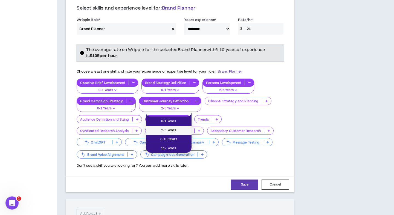
click at [168, 128] on span "2-5 Years" at bounding box center [168, 131] width 39 height 6
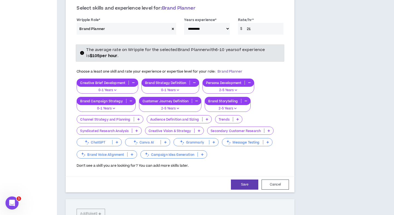
click at [189, 129] on p "Creative Vision & Strategy" at bounding box center [169, 131] width 49 height 4
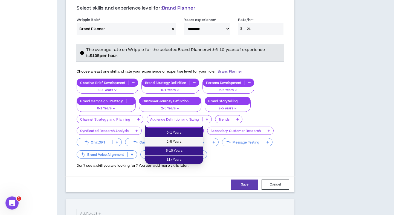
click at [181, 141] on span "2-5 Years" at bounding box center [174, 142] width 52 height 6
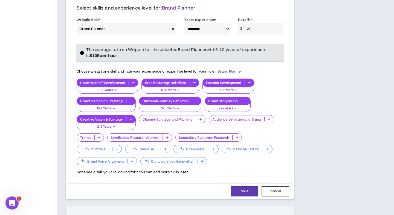
click at [96, 134] on div "Trends" at bounding box center [90, 138] width 27 height 8
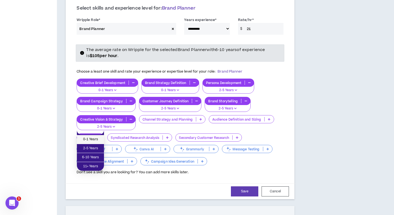
click at [97, 139] on span "0-1 Years" at bounding box center [90, 140] width 21 height 6
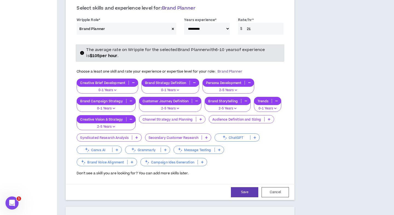
click at [200, 118] on icon at bounding box center [200, 119] width 2 height 3
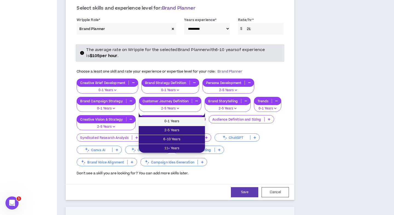
click at [195, 122] on span "0-1 Years" at bounding box center [172, 122] width 60 height 6
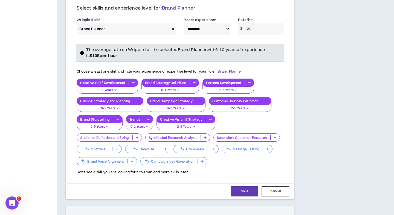
click at [126, 136] on p "Audience Definition and Sizing" at bounding box center [104, 138] width 55 height 4
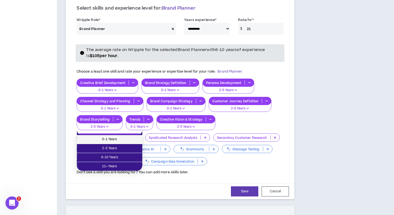
click at [124, 139] on span "0-1 Years" at bounding box center [109, 140] width 59 height 6
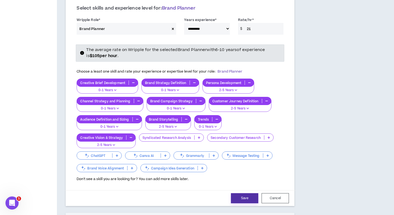
click at [243, 194] on button "Save" at bounding box center [244, 199] width 27 height 10
select select "**"
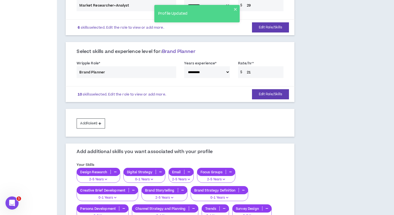
scroll to position [432, 0]
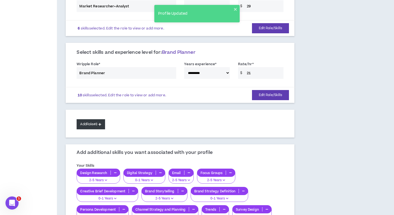
click at [95, 119] on button "Add Role #8" at bounding box center [91, 124] width 28 height 10
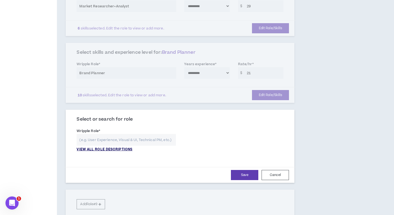
click at [94, 147] on p "VIEW ALL ROLE DESCRIPTIONS" at bounding box center [105, 149] width 56 height 5
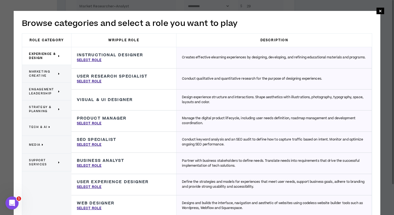
click at [51, 112] on span "Strategy & Planning" at bounding box center [43, 109] width 28 height 8
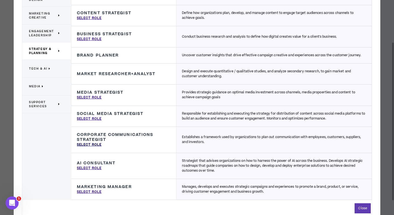
click at [89, 145] on p "Select Role" at bounding box center [89, 145] width 25 height 5
type input "Corporate Communications Strategist"
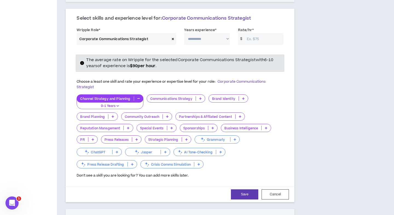
scroll to position [537, 0]
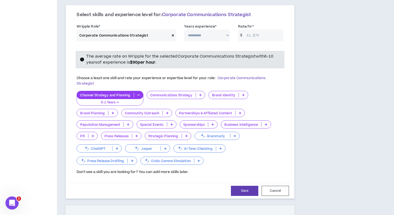
click at [207, 30] on select "**********" at bounding box center [207, 36] width 46 height 12
select select "**"
click at [184, 30] on select "**********" at bounding box center [207, 36] width 46 height 12
click at [253, 30] on input "Rate/hr *" at bounding box center [263, 36] width 39 height 12
type input "25"
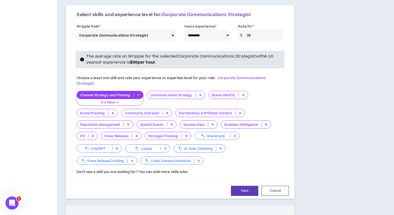
click at [189, 93] on p "Communications Strategy" at bounding box center [171, 95] width 49 height 4
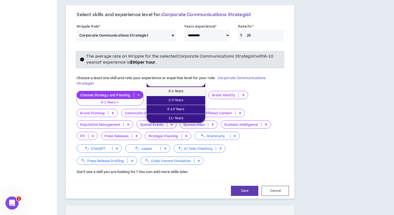
click at [186, 89] on span "0-1 Years" at bounding box center [176, 92] width 52 height 6
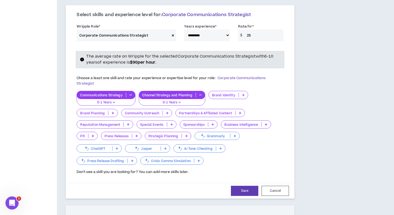
click at [225, 93] on p "Brand Identity" at bounding box center [224, 95] width 30 height 4
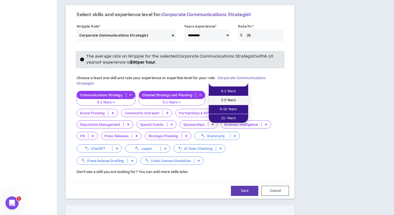
click at [221, 98] on span "2-5 Years" at bounding box center [228, 101] width 33 height 6
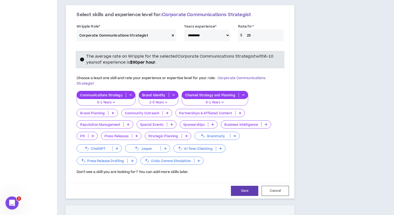
click at [99, 111] on p "Brand Planning" at bounding box center [92, 113] width 31 height 4
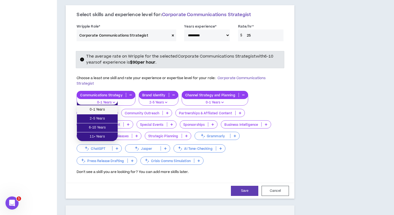
click at [102, 111] on span "0-1 Years" at bounding box center [97, 110] width 34 height 6
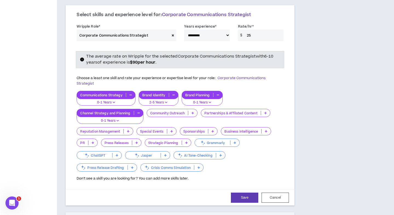
click at [187, 111] on p "Community Outreach" at bounding box center [167, 113] width 41 height 4
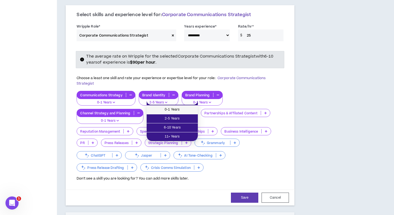
click at [184, 114] on li "0-1 Years" at bounding box center [172, 110] width 51 height 9
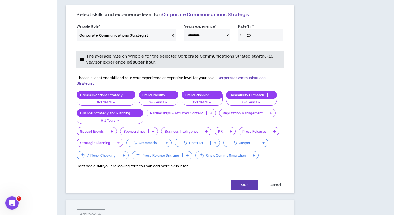
click at [241, 91] on div "Community Outreach" at bounding box center [251, 95] width 51 height 8
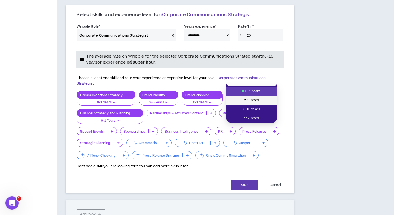
click at [252, 100] on span "2-5 Years" at bounding box center [251, 101] width 45 height 6
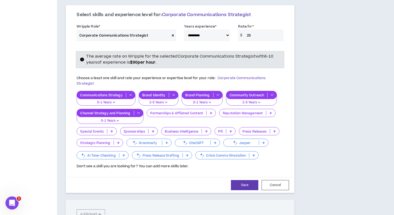
click at [250, 93] on p "Community Outreach" at bounding box center [246, 95] width 41 height 4
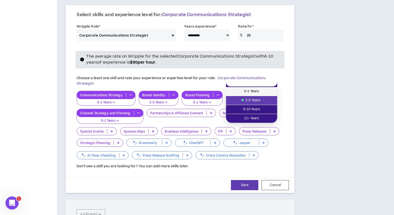
click at [252, 93] on span "0-1 Years" at bounding box center [251, 92] width 45 height 6
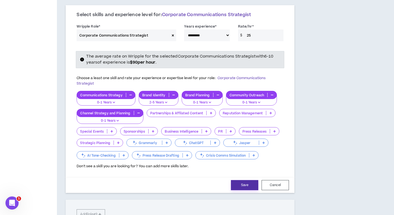
click at [240, 180] on button "Save" at bounding box center [244, 185] width 27 height 10
select select "**"
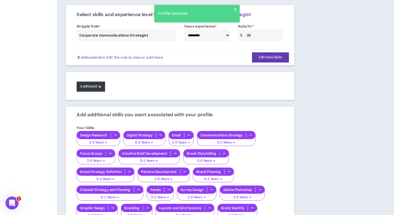
click at [92, 82] on button "Add Role #9" at bounding box center [91, 87] width 28 height 10
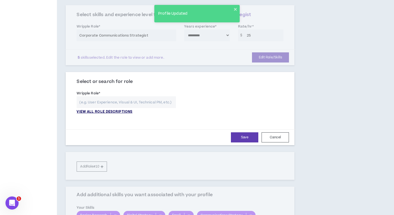
click at [98, 110] on p "VIEW ALL ROLE DESCRIPTIONS" at bounding box center [105, 112] width 56 height 5
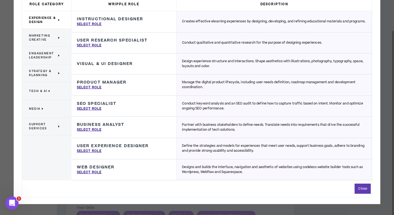
click at [52, 85] on p "Tech & AI" at bounding box center [44, 91] width 31 height 12
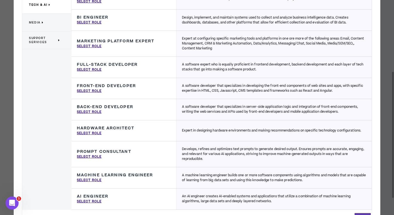
click at [53, 21] on p "Media" at bounding box center [44, 22] width 31 height 12
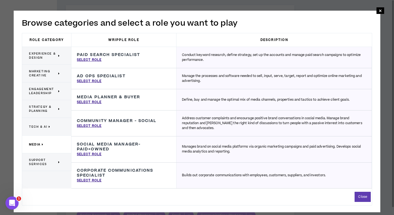
click at [51, 159] on span "Support Services" at bounding box center [43, 162] width 28 height 8
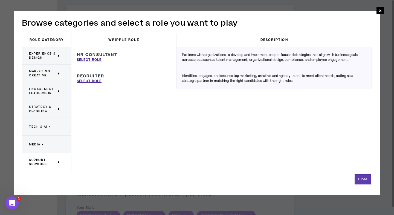
click at [50, 144] on p "Media" at bounding box center [44, 145] width 31 height 12
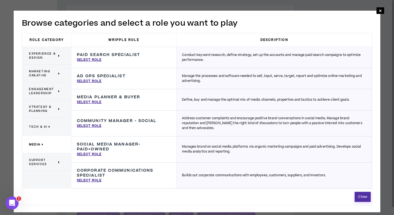
click at [358, 195] on button "Close" at bounding box center [362, 197] width 16 height 10
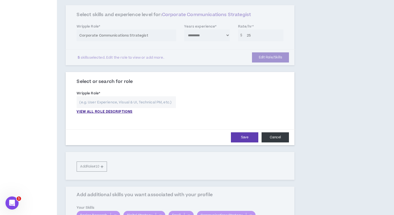
click at [281, 133] on button "Cancel" at bounding box center [274, 138] width 27 height 10
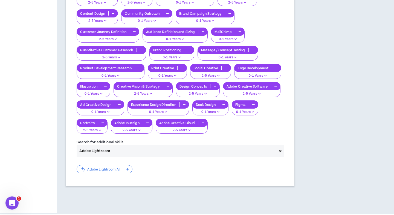
scroll to position [764, 0]
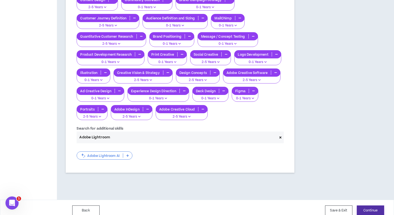
click at [374, 206] on button "Continue" at bounding box center [369, 211] width 27 height 10
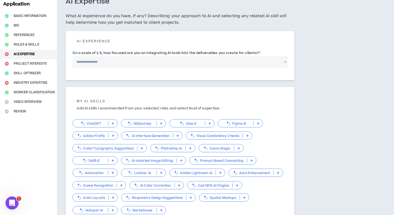
scroll to position [38, 0]
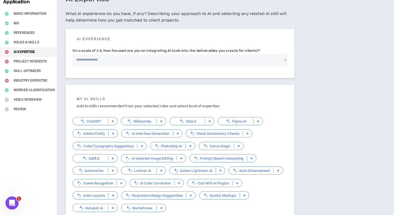
click at [272, 63] on select "**********" at bounding box center [179, 60] width 215 height 12
click at [72, 54] on select "**********" at bounding box center [179, 60] width 215 height 12
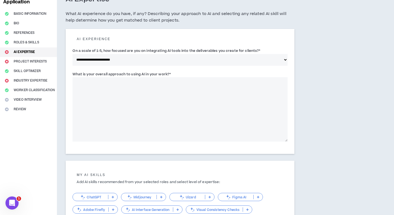
click at [322, 111] on div "**********" at bounding box center [204, 166] width 295 height 358
click at [237, 60] on select "**********" at bounding box center [179, 60] width 215 height 12
select select "*"
click at [72, 54] on select "**********" at bounding box center [179, 60] width 215 height 12
click at [264, 102] on textarea "What is your overall approach to using AI in your work? *" at bounding box center [179, 109] width 215 height 65
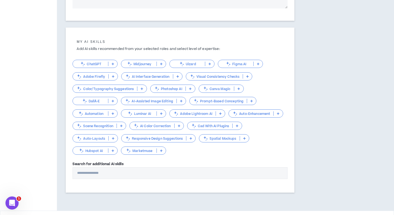
scroll to position [173, 0]
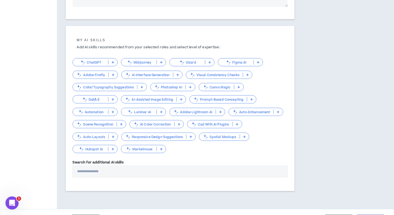
click at [111, 62] on p at bounding box center [112, 62] width 9 height 4
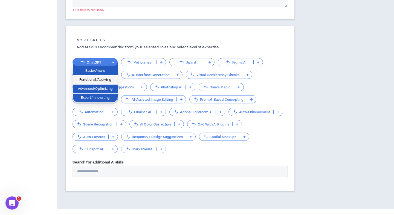
click at [109, 80] on span "Functional/Applying" at bounding box center [95, 80] width 38 height 6
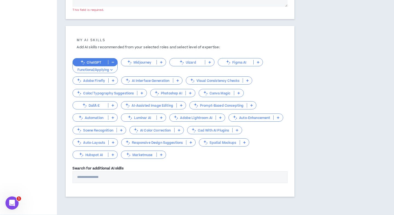
click at [240, 62] on p "Figma AI" at bounding box center [235, 62] width 35 height 4
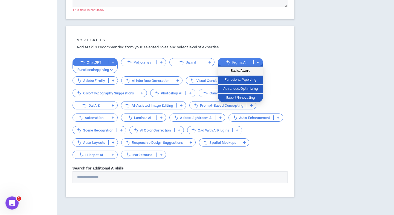
click at [240, 70] on span "Basic/Aware" at bounding box center [240, 71] width 38 height 6
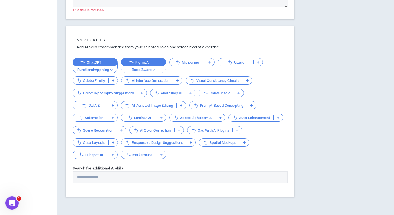
click at [232, 83] on p "Visual Consistency Checks" at bounding box center [214, 81] width 57 height 4
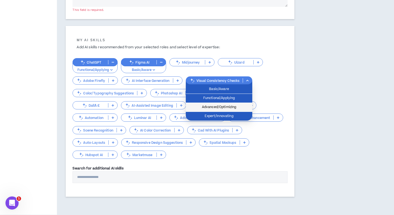
click at [230, 106] on span "Advanced/Optimizing" at bounding box center [219, 107] width 60 height 6
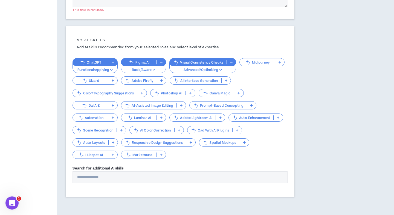
click at [127, 90] on div "Color/Typography Suggestions" at bounding box center [109, 93] width 74 height 8
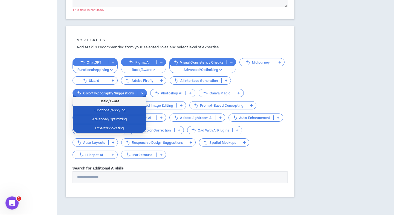
click at [123, 102] on span "Basic/Aware" at bounding box center [109, 102] width 67 height 6
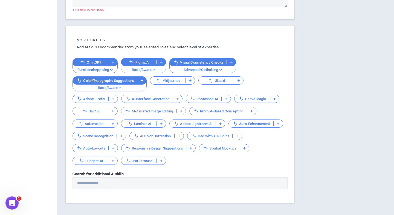
click at [217, 98] on p "Photoshop AI" at bounding box center [203, 99] width 35 height 4
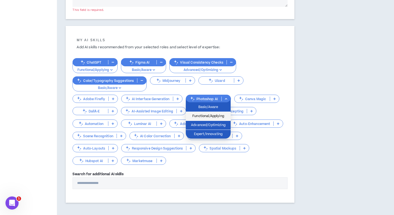
click at [215, 116] on span "Functional/Applying" at bounding box center [208, 116] width 38 height 6
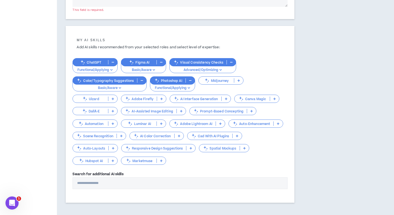
click at [255, 100] on p "Canva Magic" at bounding box center [251, 99] width 35 height 4
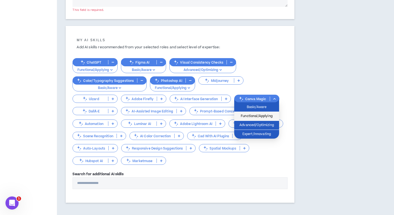
click at [250, 113] on li "Functional/Applying" at bounding box center [256, 116] width 45 height 9
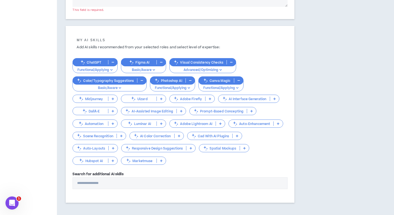
click at [242, 113] on p "Prompt-Based Concepting" at bounding box center [217, 111] width 57 height 4
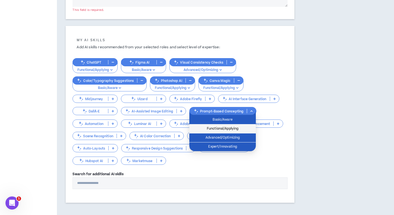
click at [235, 129] on span "Functional/Applying" at bounding box center [222, 129] width 60 height 6
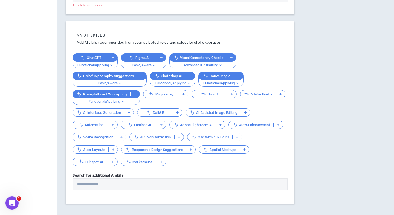
scroll to position [180, 0]
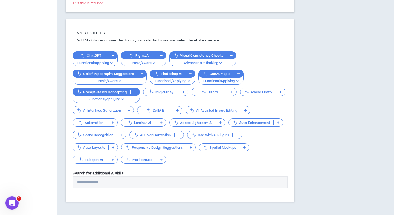
click at [214, 123] on p "Adobe Lightroom AI" at bounding box center [192, 123] width 46 height 4
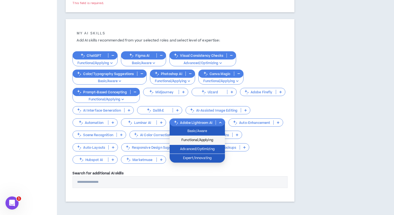
click at [210, 140] on span "Functional/Applying" at bounding box center [197, 140] width 49 height 6
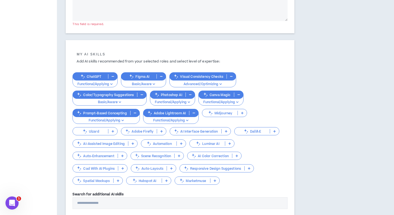
scroll to position [0, 0]
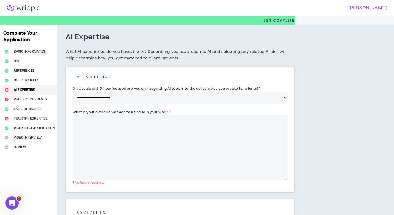
click at [161, 149] on textarea "What is your overall approach to using AI in your work? *" at bounding box center [179, 147] width 215 height 65
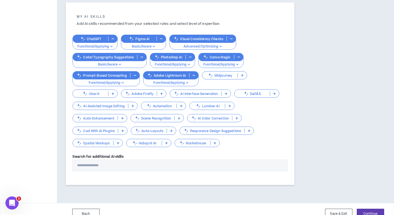
scroll to position [206, 0]
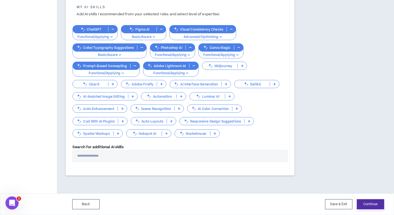
type textarea "**********"
click at [368, 204] on button "Continue" at bounding box center [369, 205] width 27 height 10
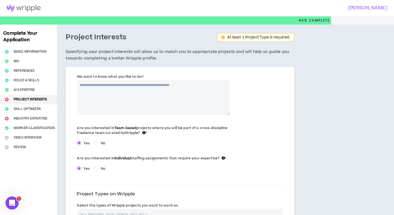
click at [172, 96] on textarea "We want to know what you like to do: *" at bounding box center [153, 97] width 153 height 35
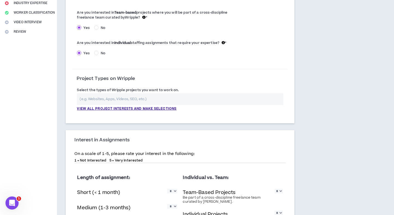
scroll to position [118, 0]
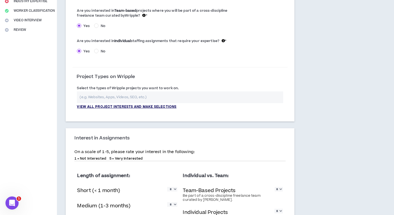
type textarea "**********"
click at [154, 106] on p "View all project interests and make selections" at bounding box center [126, 107] width 99 height 5
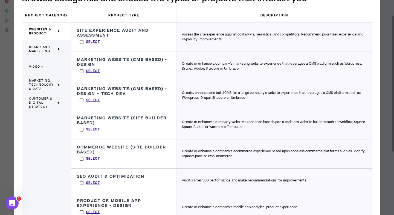
click at [80, 71] on label "Select" at bounding box center [90, 71] width 26 height 8
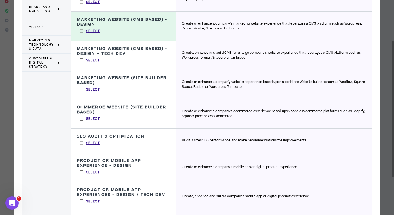
click at [81, 59] on label "Select" at bounding box center [90, 60] width 26 height 8
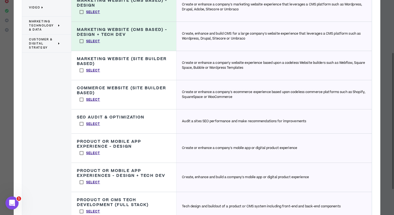
click at [80, 70] on label "Select" at bounding box center [90, 70] width 26 height 8
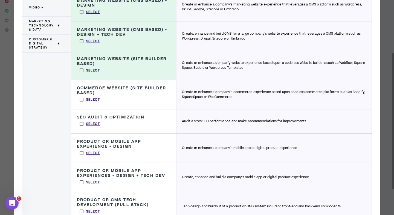
click at [80, 99] on label "Select" at bounding box center [90, 100] width 26 height 8
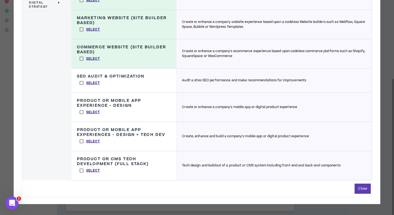
click at [81, 111] on label "Select" at bounding box center [90, 112] width 26 height 8
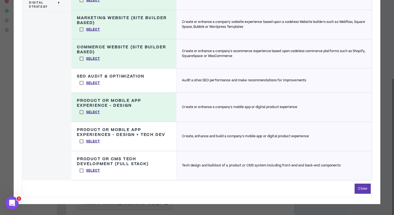
click at [80, 144] on label "Select" at bounding box center [90, 141] width 26 height 8
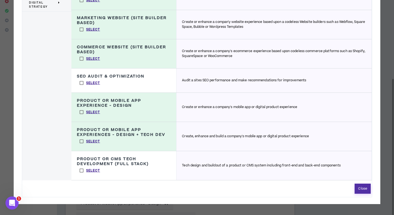
click at [357, 185] on button "Close" at bounding box center [362, 189] width 16 height 10
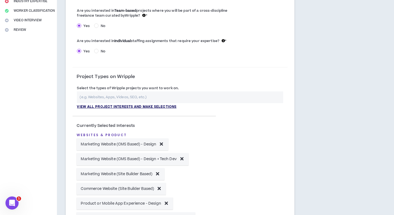
click at [141, 107] on p "View all project interests and make selections" at bounding box center [126, 107] width 99 height 5
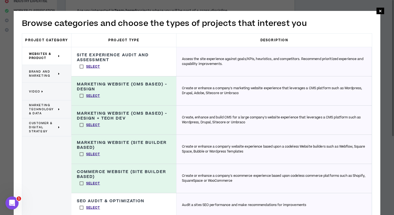
click at [43, 71] on span "Brand and Marketing" at bounding box center [43, 74] width 28 height 8
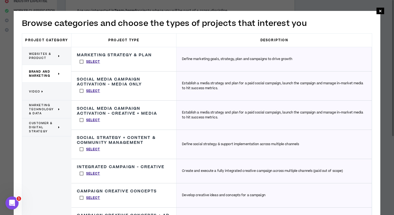
click at [79, 64] on label "Select" at bounding box center [90, 62] width 26 height 8
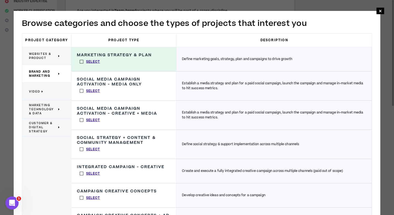
click at [81, 119] on label "Select" at bounding box center [90, 120] width 26 height 8
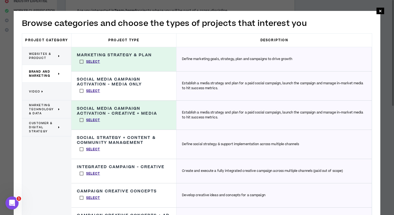
click at [80, 89] on label "Select" at bounding box center [90, 91] width 26 height 8
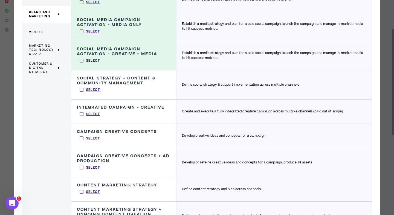
click at [81, 113] on label "Select" at bounding box center [90, 114] width 26 height 8
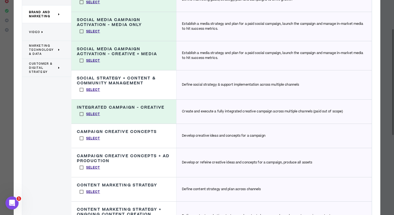
click at [79, 135] on label "Select" at bounding box center [90, 138] width 26 height 8
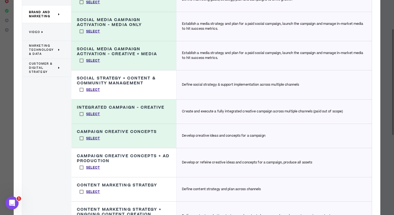
click at [79, 168] on label "Select" at bounding box center [90, 168] width 26 height 8
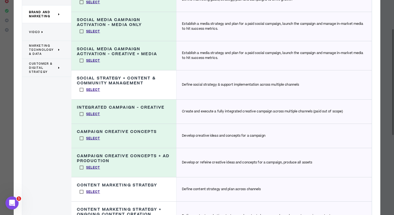
click at [78, 192] on label "Select" at bounding box center [90, 192] width 26 height 8
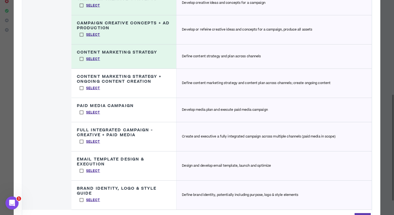
click at [81, 87] on label "Select" at bounding box center [90, 88] width 26 height 8
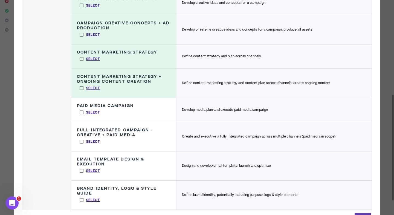
click at [80, 110] on label "Select" at bounding box center [90, 113] width 26 height 8
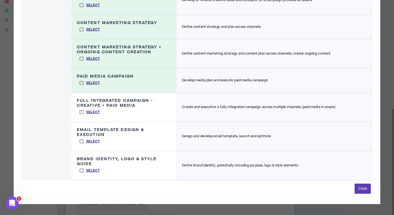
click at [81, 114] on label "Select" at bounding box center [90, 112] width 26 height 8
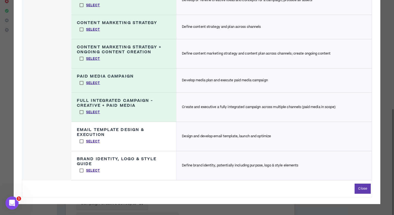
click at [81, 141] on label "Select" at bounding box center [90, 141] width 26 height 8
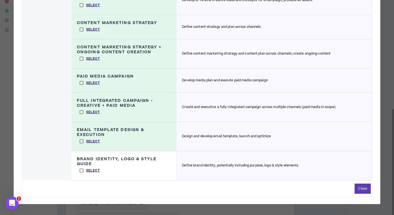
click at [81, 168] on label "Select" at bounding box center [90, 171] width 26 height 8
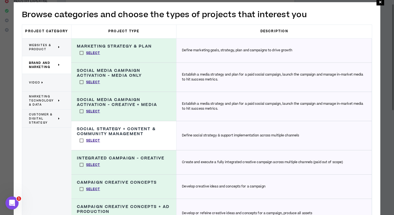
click at [55, 47] on span "Websites & Product" at bounding box center [43, 47] width 28 height 8
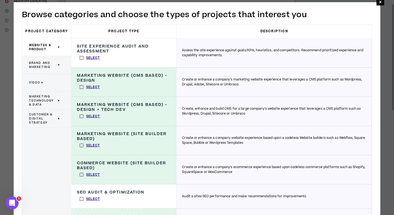
click at [50, 84] on p "Video" at bounding box center [44, 83] width 31 height 12
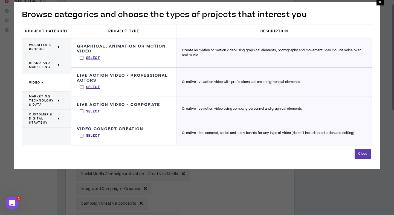
click at [81, 137] on label "Select" at bounding box center [90, 136] width 26 height 8
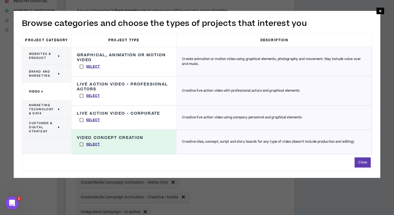
click at [44, 111] on span "Marketing Technology & Data" at bounding box center [43, 109] width 28 height 12
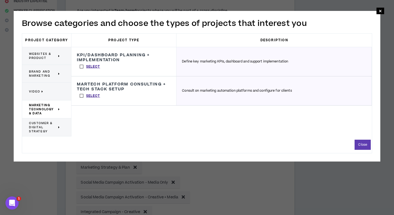
click at [82, 69] on label "Select" at bounding box center [90, 67] width 26 height 8
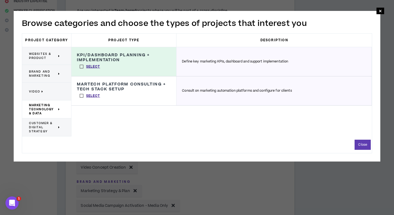
click at [42, 125] on span "Customer & Digital Strategy" at bounding box center [43, 127] width 28 height 12
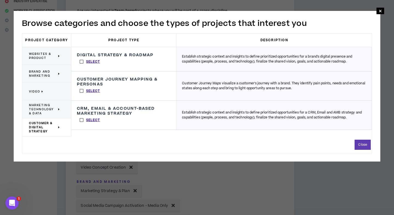
click at [80, 63] on label "Select" at bounding box center [90, 62] width 26 height 8
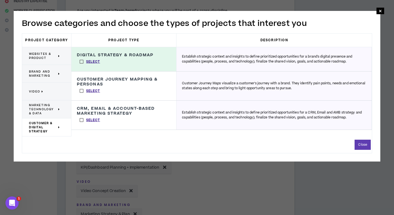
click at [81, 90] on label "Select" at bounding box center [90, 91] width 26 height 8
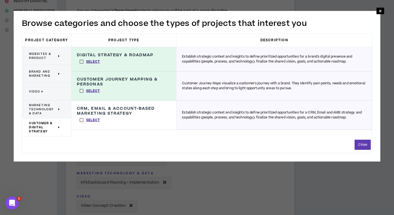
click at [82, 119] on label "Select" at bounding box center [90, 120] width 26 height 8
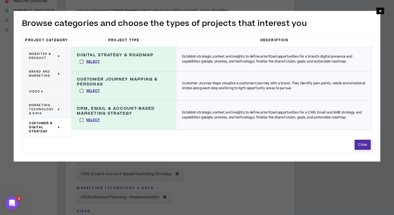
click at [358, 145] on button "Close" at bounding box center [362, 145] width 16 height 10
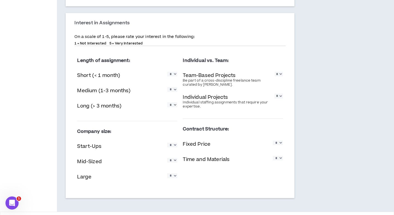
scroll to position [637, 0]
click at [172, 77] on select "* * * * *" at bounding box center [172, 74] width 10 height 5
select select "*"
click at [167, 72] on select "* * * * *" at bounding box center [172, 74] width 10 height 5
click at [171, 92] on select "* * * * *" at bounding box center [172, 89] width 10 height 5
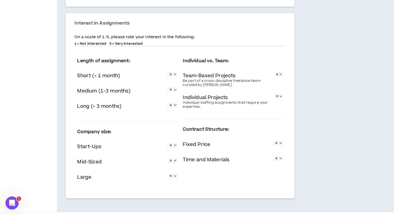
select select "*"
click at [167, 87] on select "* * * * *" at bounding box center [172, 89] width 10 height 5
click at [172, 107] on select "* * * * *" at bounding box center [172, 105] width 10 height 5
select select "*"
click at [167, 103] on select "* * * * *" at bounding box center [172, 105] width 10 height 5
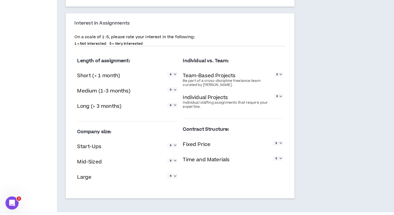
click at [276, 77] on select "* * * * *" at bounding box center [278, 74] width 8 height 5
select select "*"
click at [274, 72] on select "* * * * *" at bounding box center [278, 74] width 8 height 5
click at [279, 99] on select "* * * * *" at bounding box center [278, 96] width 8 height 5
select select "*"
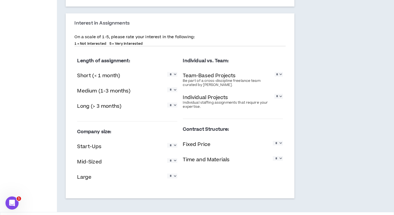
click at [274, 94] on select "* * * * *" at bounding box center [278, 96] width 8 height 5
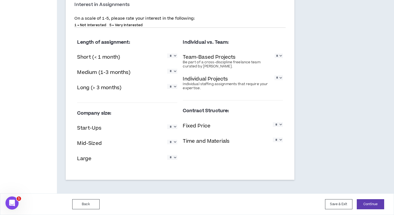
click at [174, 128] on select "* * * * *" at bounding box center [172, 127] width 10 height 5
select select "*"
click at [167, 125] on select "* * * * *" at bounding box center [172, 127] width 10 height 5
click at [172, 138] on div "Company size: Start-Ups * * * * * Mid-Sized * * * * * Large * * * * *" at bounding box center [127, 138] width 100 height 62
click at [171, 141] on select "* * * * *" at bounding box center [172, 142] width 10 height 5
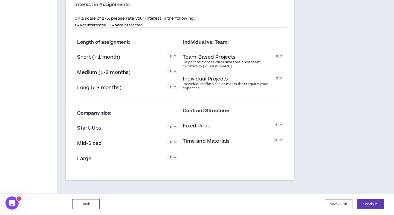
select select "*"
click at [167, 140] on select "* * * * *" at bounding box center [172, 142] width 10 height 5
click at [170, 160] on select "* * * * *" at bounding box center [172, 157] width 10 height 5
select select "*"
click at [167, 155] on select "* * * * *" at bounding box center [172, 157] width 10 height 5
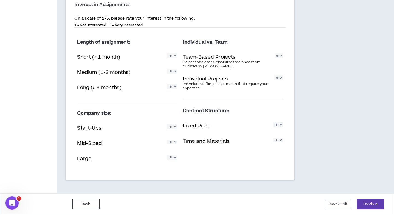
click at [278, 126] on select "* * * * *" at bounding box center [278, 124] width 10 height 5
select select "*"
click at [273, 122] on select "* * * * *" at bounding box center [278, 124] width 10 height 5
click at [277, 139] on select "* * * * *" at bounding box center [278, 140] width 10 height 5
click at [273, 138] on select "* * * * *" at bounding box center [278, 140] width 10 height 5
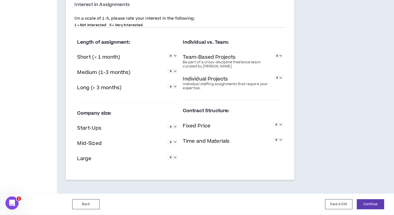
click at [280, 142] on select "* * * * *" at bounding box center [278, 140] width 10 height 5
select select "*"
click at [273, 138] on select "* * * * *" at bounding box center [278, 140] width 10 height 5
click at [370, 202] on button "Continue" at bounding box center [369, 205] width 27 height 10
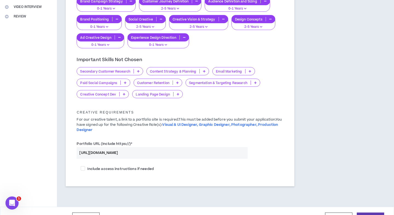
scroll to position [144, 0]
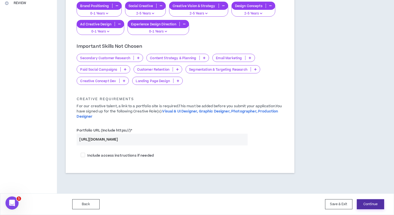
click at [365, 202] on button "Continue" at bounding box center [369, 205] width 27 height 10
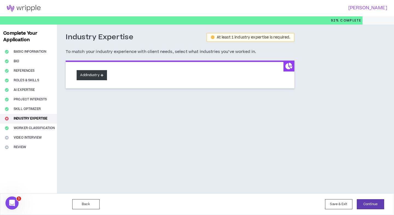
click at [93, 80] on button "Add Industry" at bounding box center [92, 75] width 30 height 10
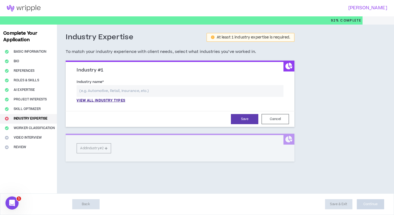
click at [148, 95] on input "text" at bounding box center [180, 91] width 207 height 12
click at [116, 101] on p "View all industry types" at bounding box center [101, 100] width 48 height 5
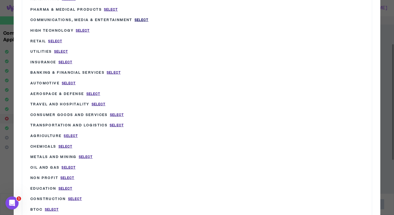
click at [142, 19] on span "Select" at bounding box center [141, 20] width 14 height 5
type input "Communications, Media & Entertainment"
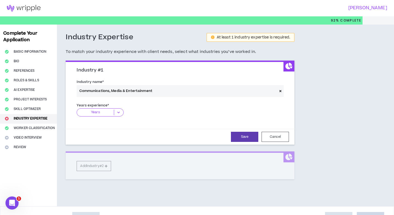
click at [111, 111] on p "Years" at bounding box center [95, 112] width 37 height 5
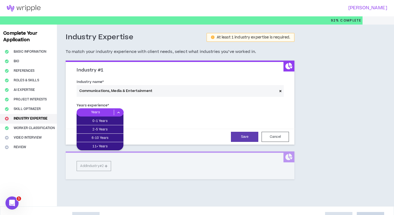
click at [279, 91] on icon at bounding box center [280, 91] width 2 height 3
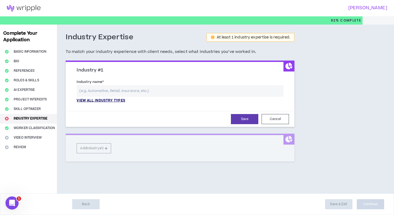
click at [104, 100] on p "View all industry types" at bounding box center [101, 100] width 48 height 5
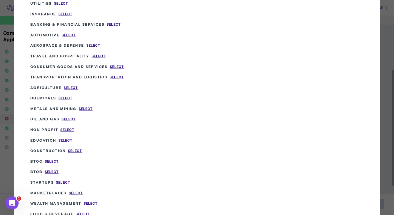
click at [98, 56] on span "Select" at bounding box center [99, 56] width 14 height 5
type input "Travel and Hospitality"
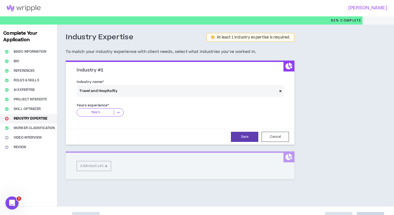
click at [104, 112] on p "Years" at bounding box center [95, 112] width 37 height 5
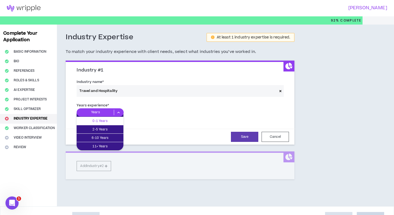
click at [103, 119] on p "0-1 Years" at bounding box center [100, 121] width 47 height 6
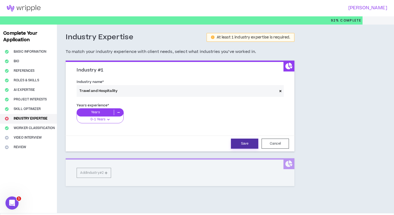
click at [242, 143] on button "Save" at bounding box center [244, 144] width 27 height 10
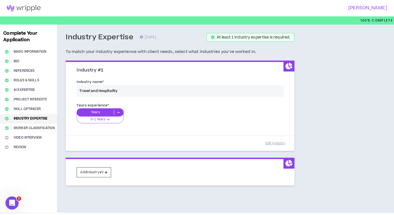
scroll to position [19, 0]
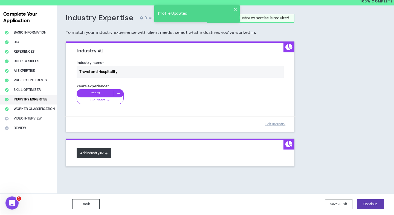
click at [96, 153] on button "Add Industry #2" at bounding box center [94, 153] width 34 height 10
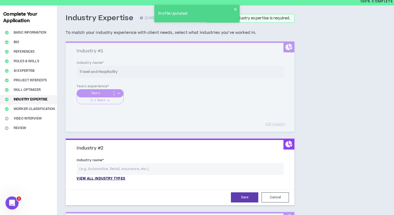
click at [107, 179] on p "View all industry types" at bounding box center [101, 179] width 48 height 5
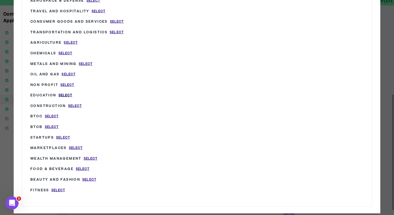
click at [65, 95] on span "Select" at bounding box center [65, 95] width 14 height 5
type input "Education"
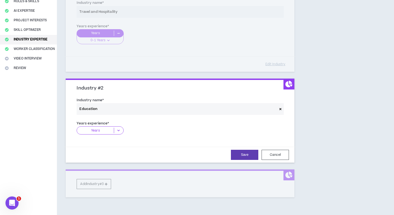
scroll to position [97, 0]
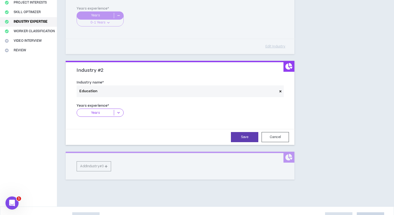
click at [112, 114] on p "Years" at bounding box center [95, 112] width 37 height 5
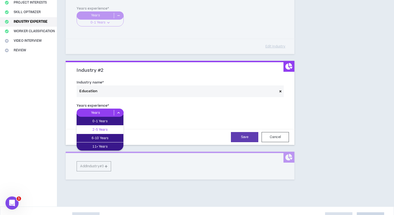
click at [111, 128] on p "2-5 Years" at bounding box center [100, 130] width 47 height 6
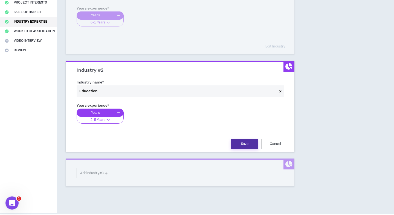
click at [244, 147] on button "Save" at bounding box center [244, 144] width 27 height 10
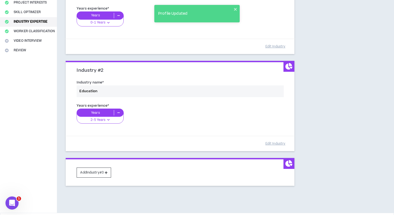
scroll to position [116, 0]
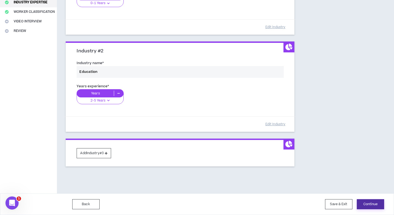
click at [365, 201] on button "Continue" at bounding box center [369, 205] width 27 height 10
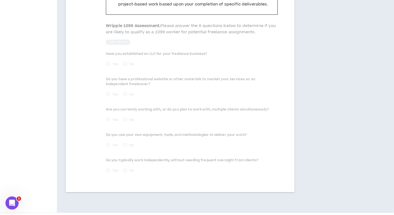
scroll to position [276, 0]
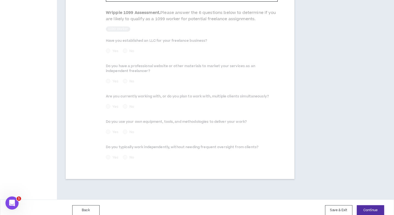
click at [363, 206] on button "Continue" at bounding box center [369, 211] width 27 height 10
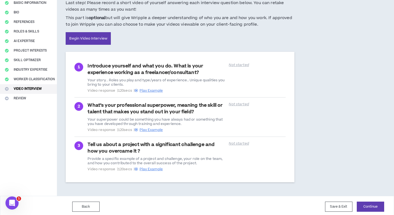
scroll to position [51, 0]
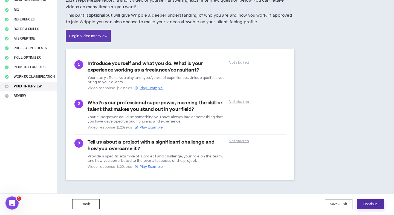
click at [368, 204] on button "Continue" at bounding box center [369, 205] width 27 height 10
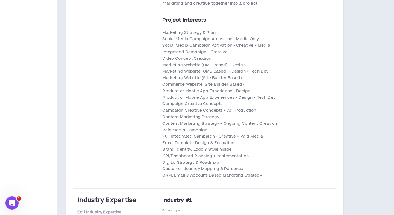
scroll to position [1914, 0]
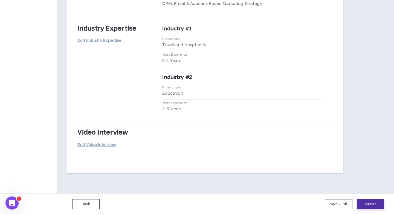
click at [372, 205] on button "Submit" at bounding box center [369, 205] width 27 height 10
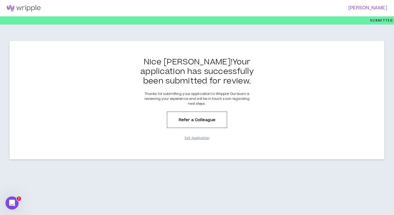
click at [197, 136] on button "Exit Application" at bounding box center [196, 139] width 27 height 10
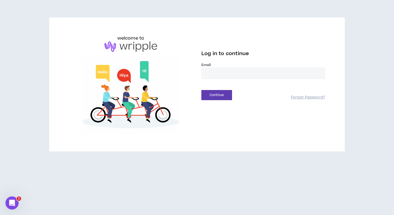
click at [235, 65] on label "Email *" at bounding box center [263, 65] width 124 height 5
click at [227, 73] on input "email" at bounding box center [263, 74] width 124 height 12
type input "**********"
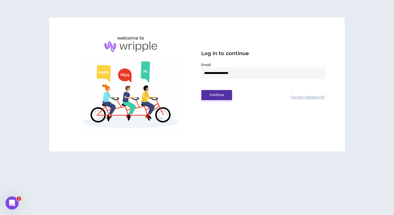
click at [220, 94] on button "Continue" at bounding box center [216, 95] width 31 height 10
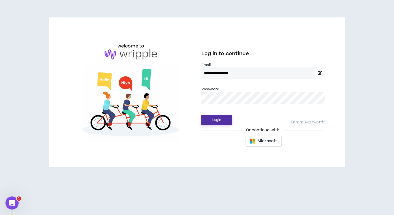
click at [222, 115] on button "Login" at bounding box center [216, 120] width 31 height 10
